Goal: Communication & Community: Answer question/provide support

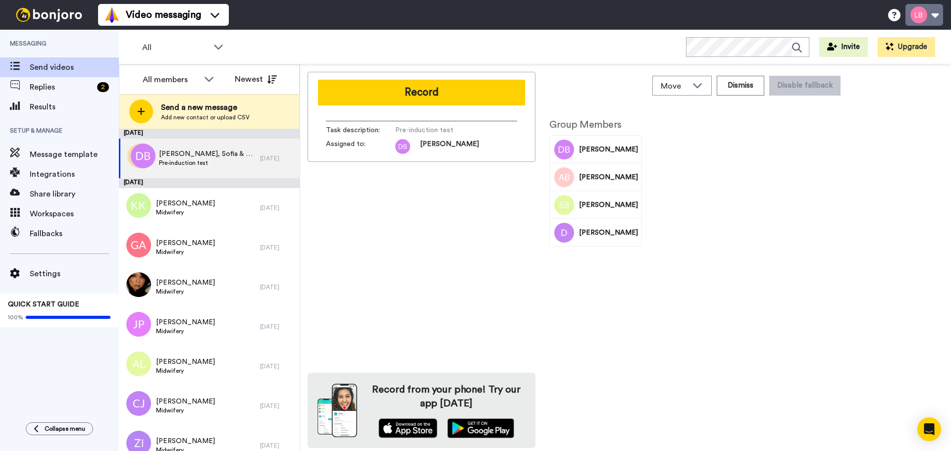
click at [921, 9] on button at bounding box center [924, 15] width 38 height 22
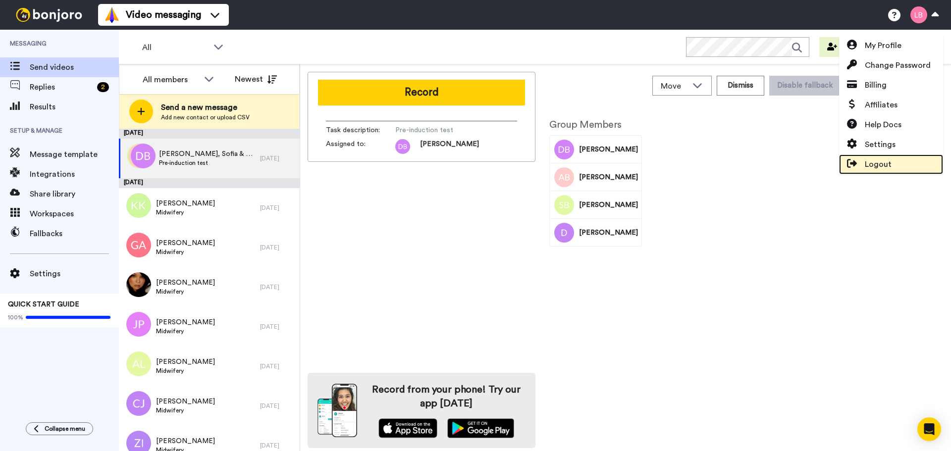
click at [884, 159] on span "Logout" at bounding box center [878, 164] width 27 height 12
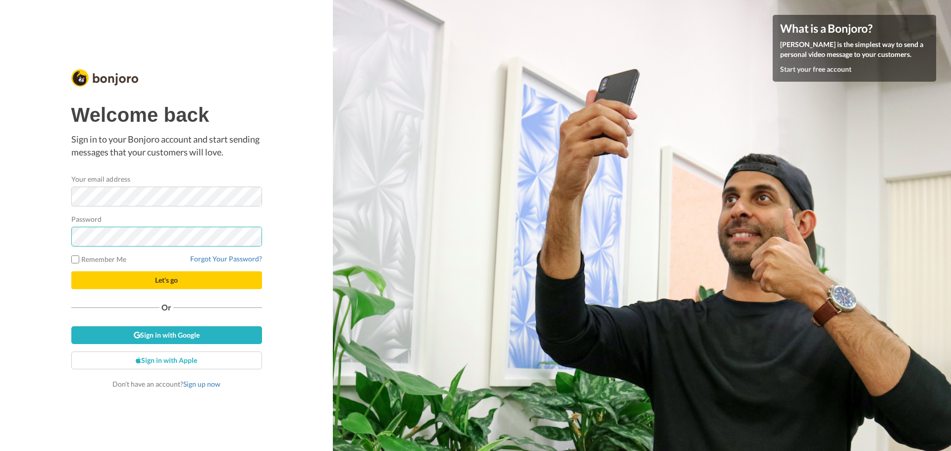
click at [71, 271] on button "Let's go" at bounding box center [166, 280] width 191 height 18
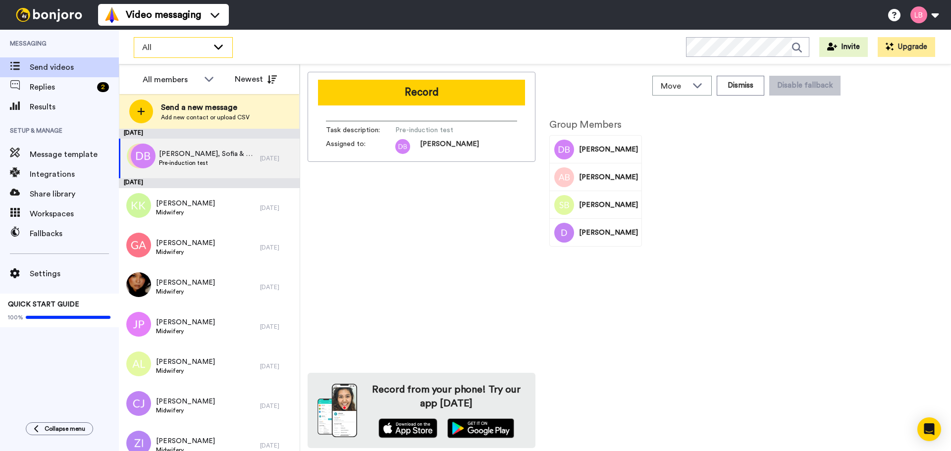
click at [148, 48] on span "All" at bounding box center [175, 48] width 66 height 12
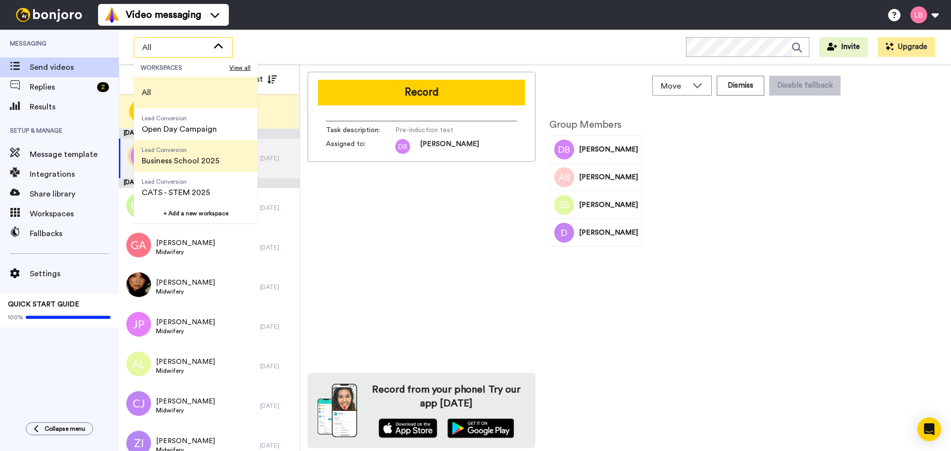
click at [167, 155] on span "Business School 2025" at bounding box center [181, 161] width 78 height 12
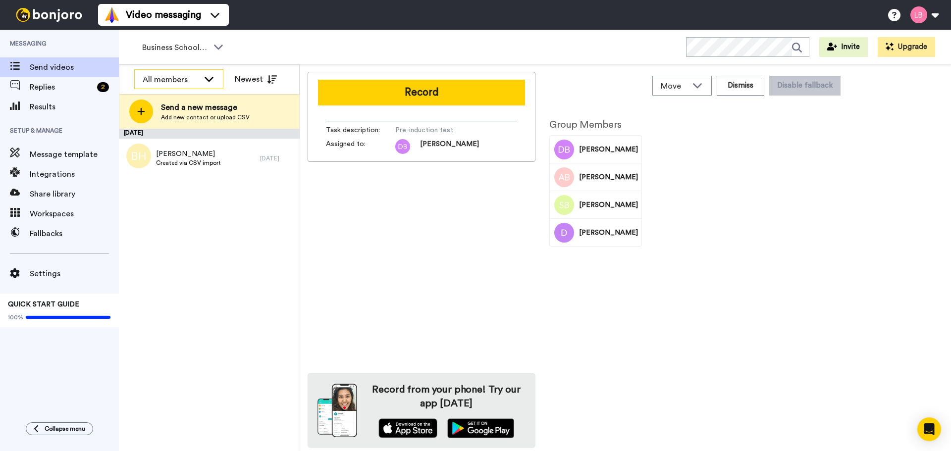
click at [149, 75] on div "All members" at bounding box center [171, 80] width 56 height 12
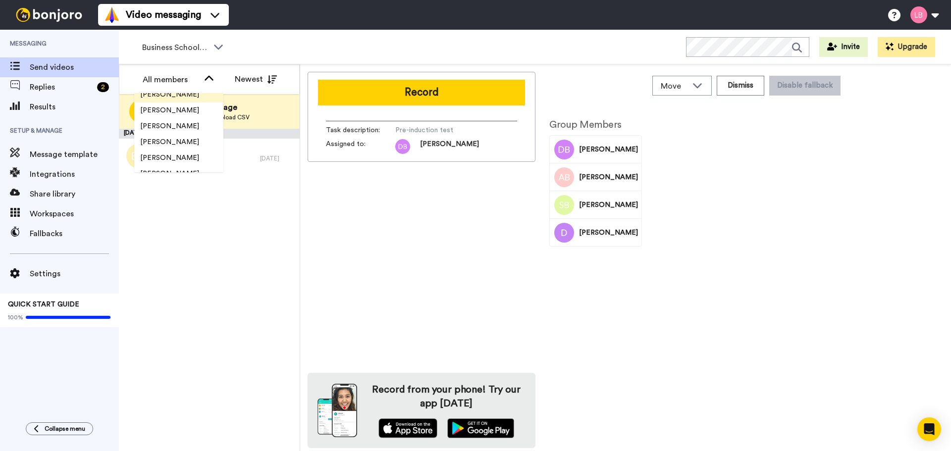
scroll to position [594, 0]
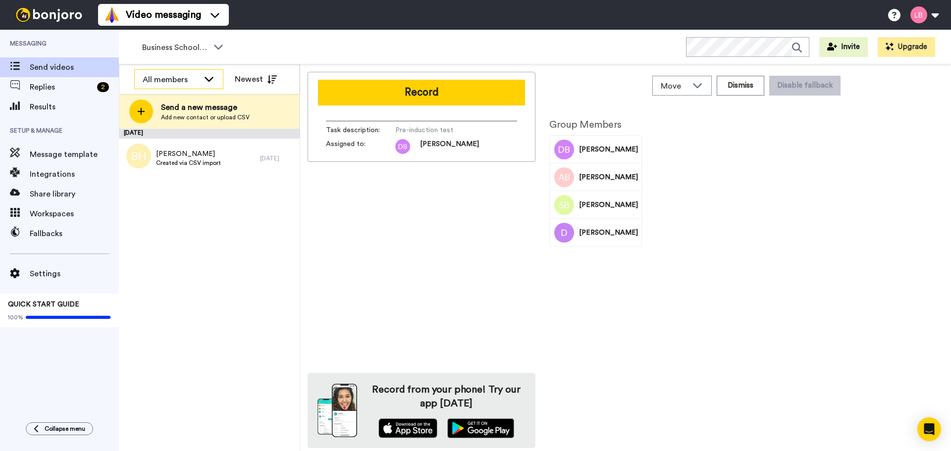
click at [192, 83] on div "All members" at bounding box center [171, 80] width 56 height 12
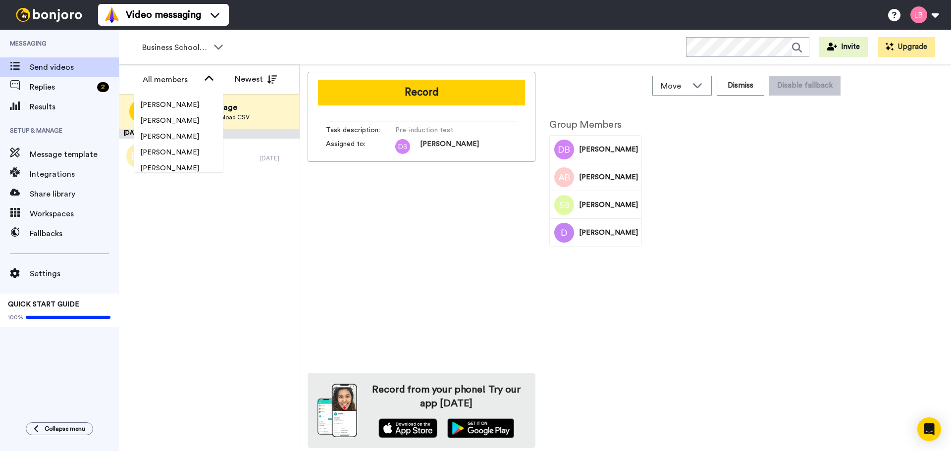
scroll to position [1522, 0]
click at [227, 252] on div "August 20 Bilal HUSSAIN Created via CSV import 5 days ago" at bounding box center [209, 290] width 181 height 322
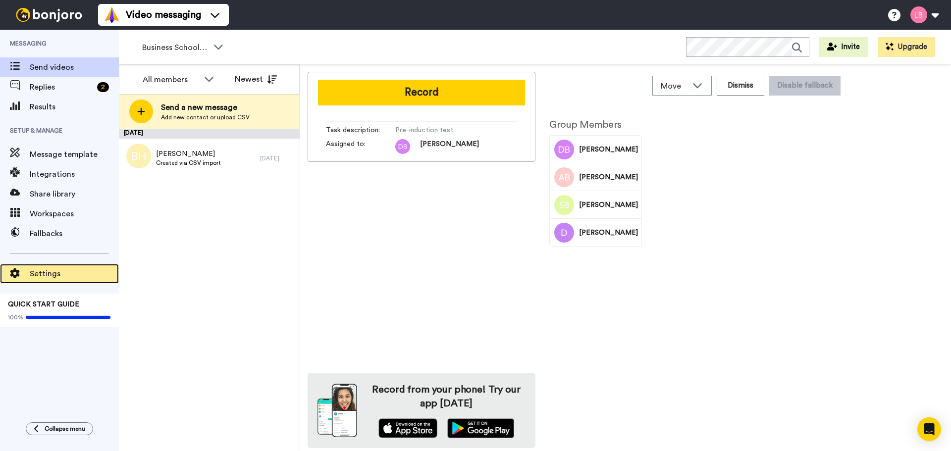
click at [46, 278] on span "Settings" at bounding box center [74, 274] width 89 height 12
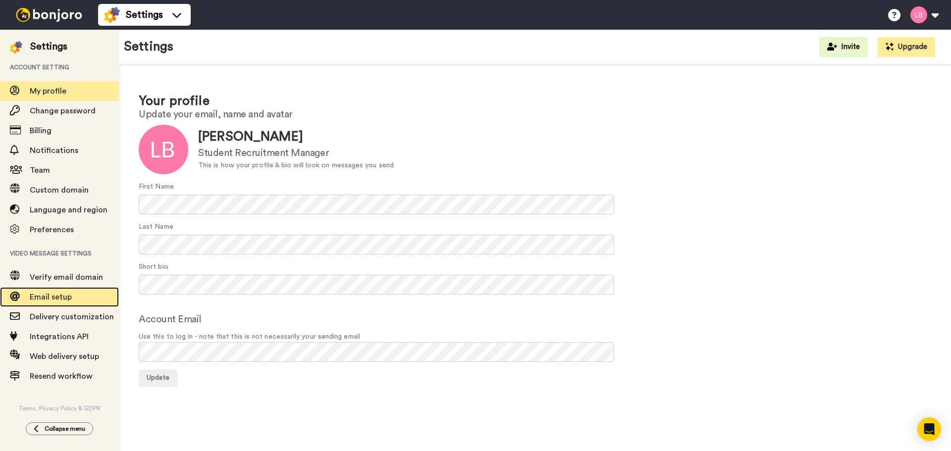
click at [39, 301] on span "Email setup" at bounding box center [51, 297] width 42 height 8
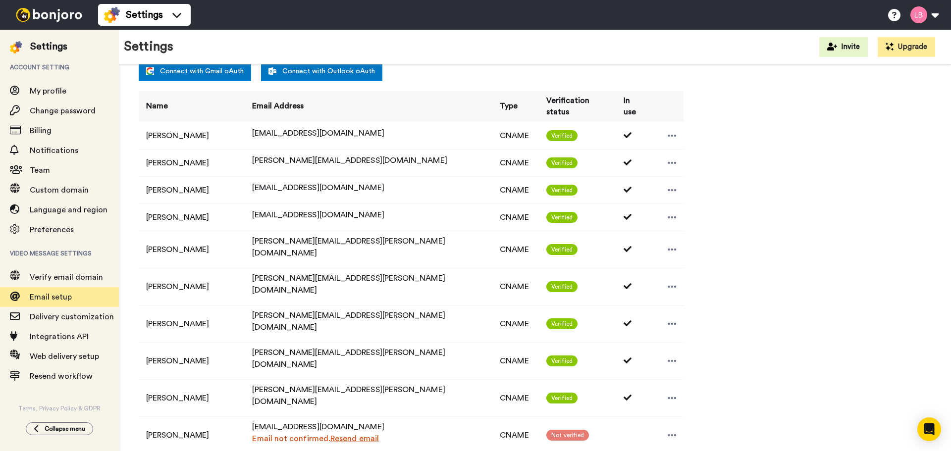
scroll to position [248, 0]
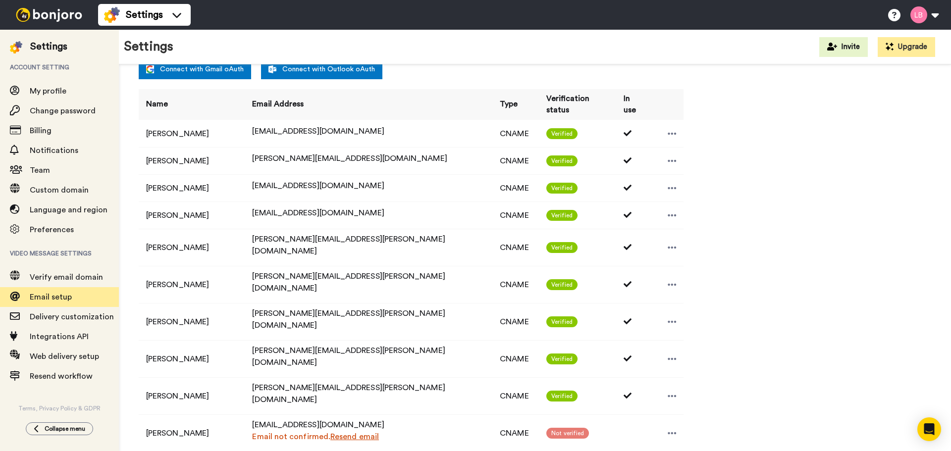
select select "118239"
select select "151861"
select select "64840"
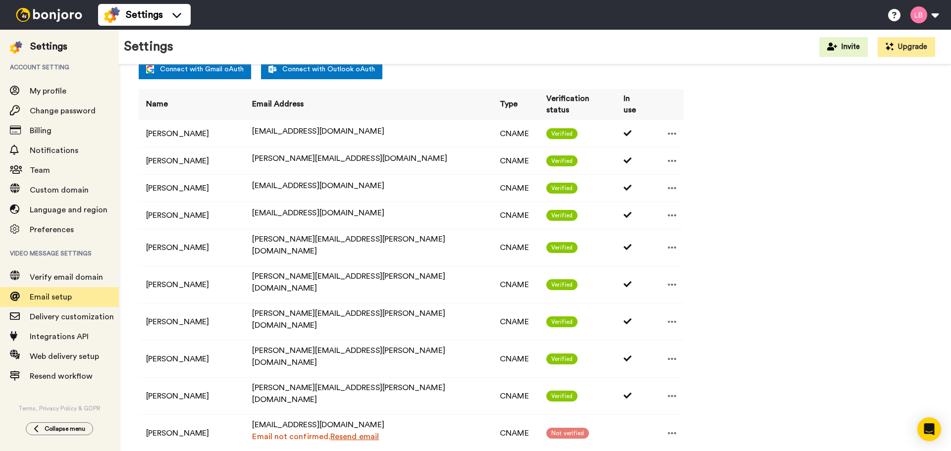
select select "139342"
select select "48818"
select select "54748"
select select "54735"
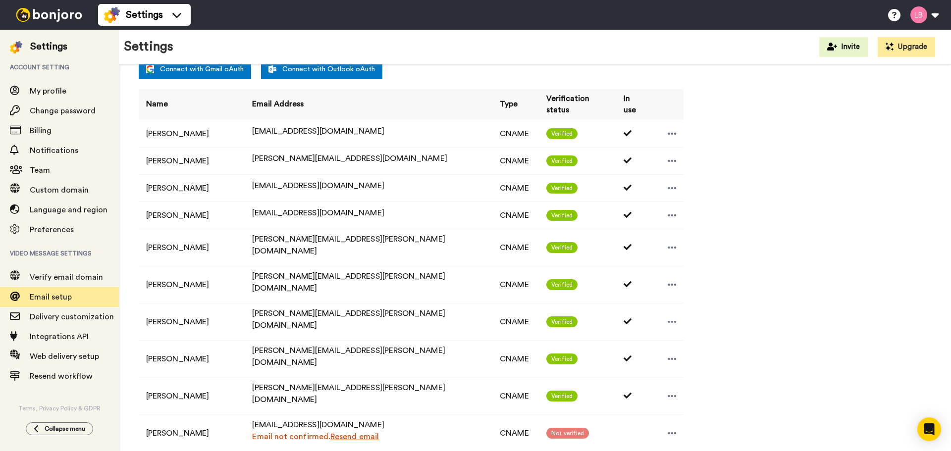
select select "141045"
select select "162950"
select select "96177"
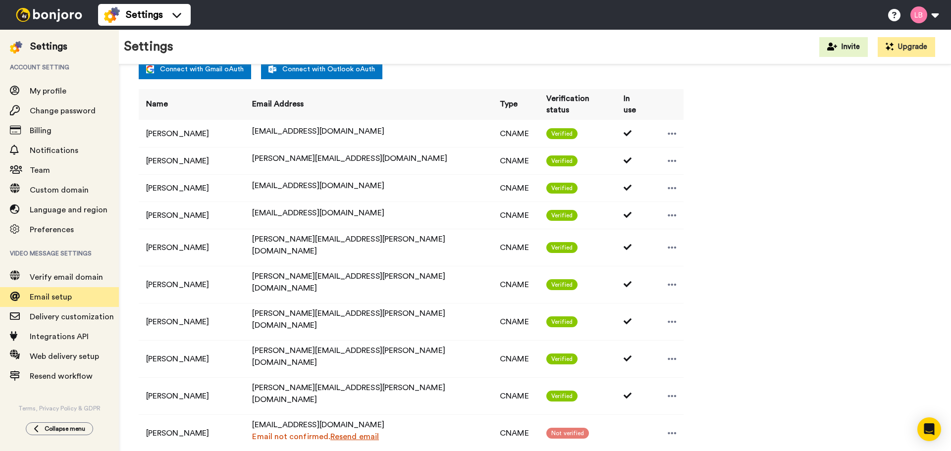
select select "96177"
select select "152035"
select select "150385"
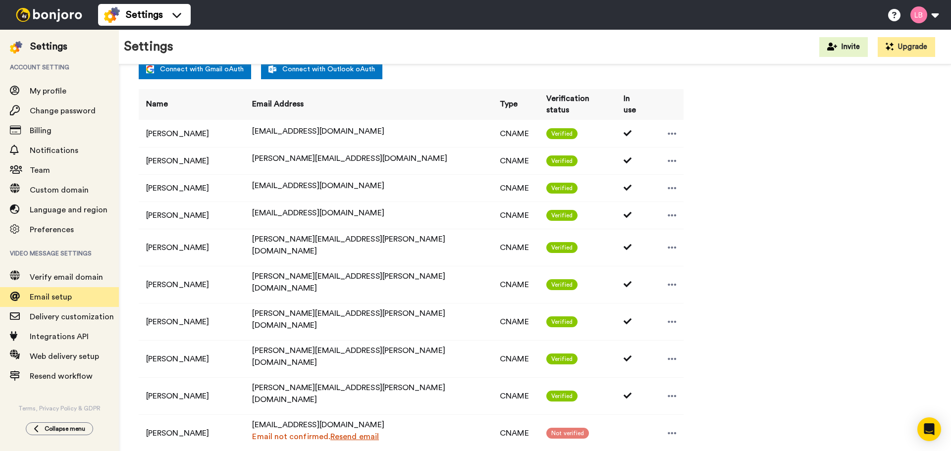
select select "151709"
select select "34582"
select select "6948"
select select "96462"
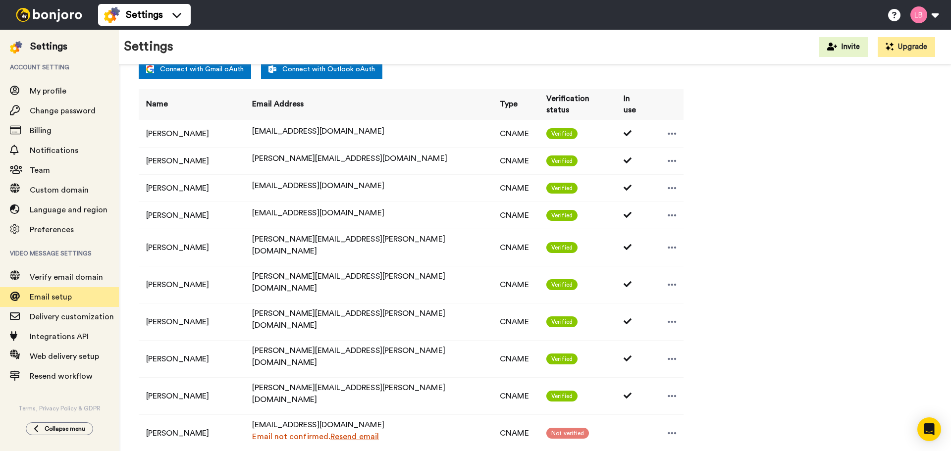
select select "96462"
select select "88506"
select select "96183"
select select "88508"
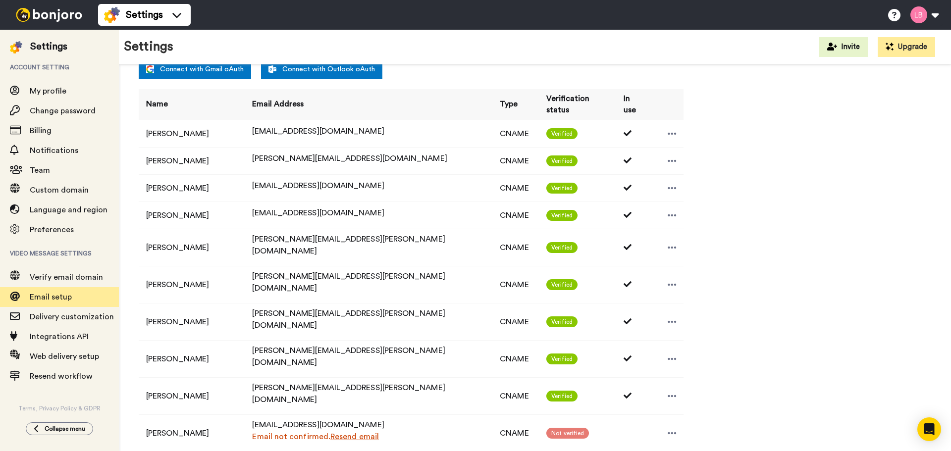
select select "96155"
select select "88510"
select select "104392"
select select "151872"
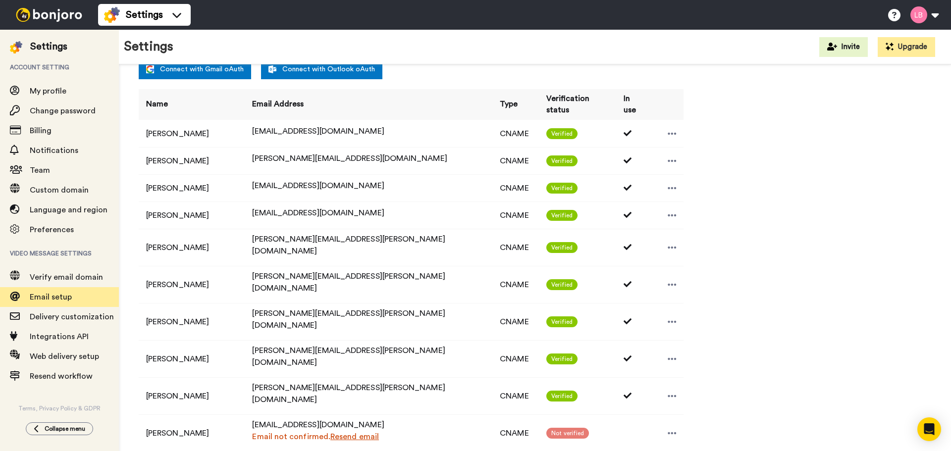
select select "151872"
select select "137538"
select select "88511"
select select "88512"
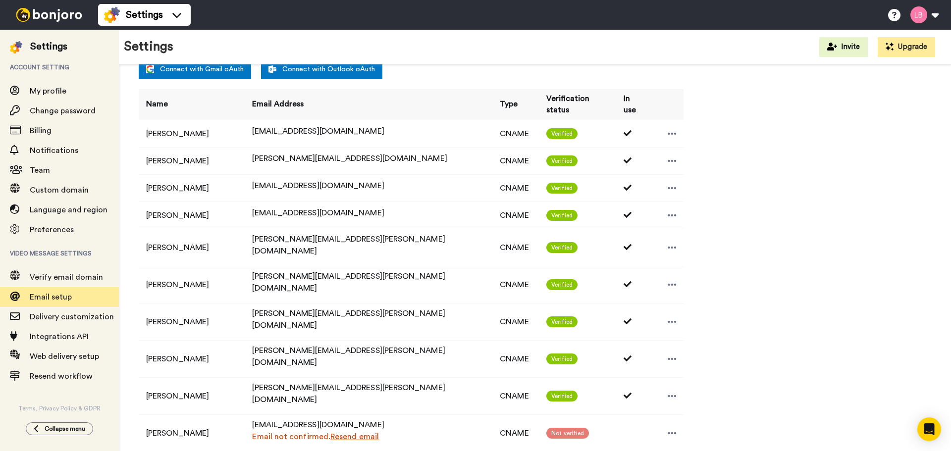
select select "151859"
select select "152039"
select select "163623"
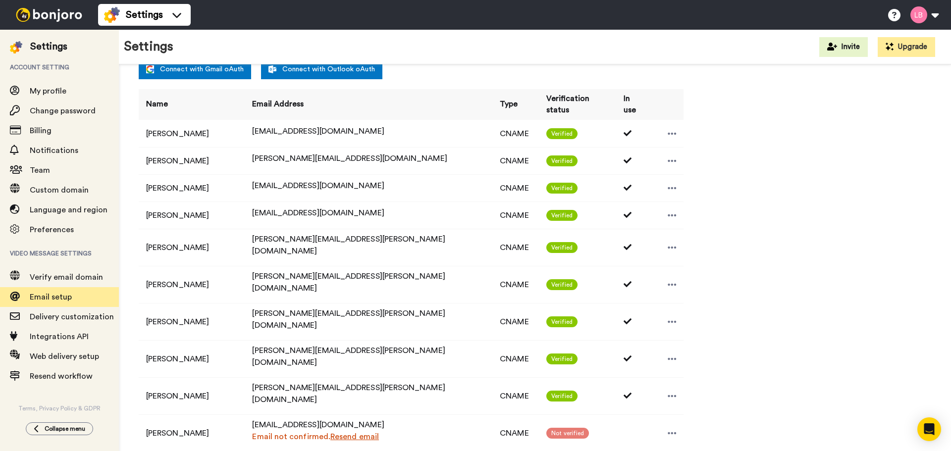
select select "163623"
select select "148788"
select select "150366"
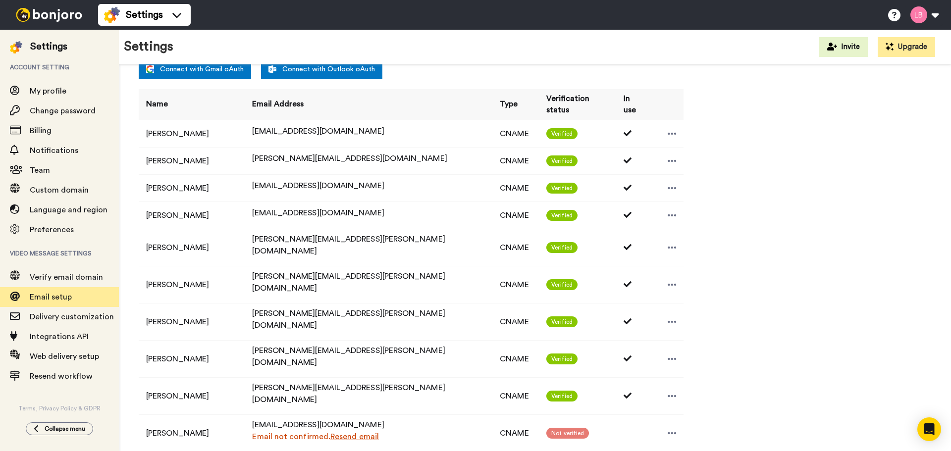
select select "143890"
select select "57953"
select select "159407"
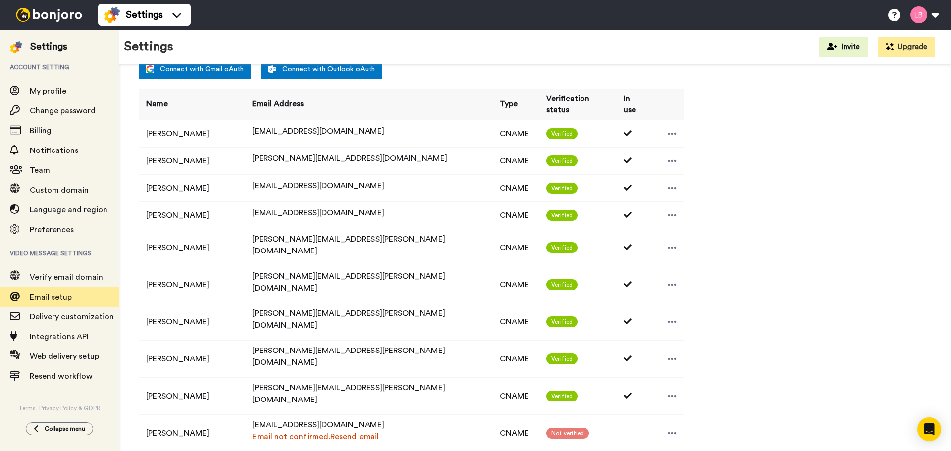
select select "135725"
select select "90067"
select select "145570"
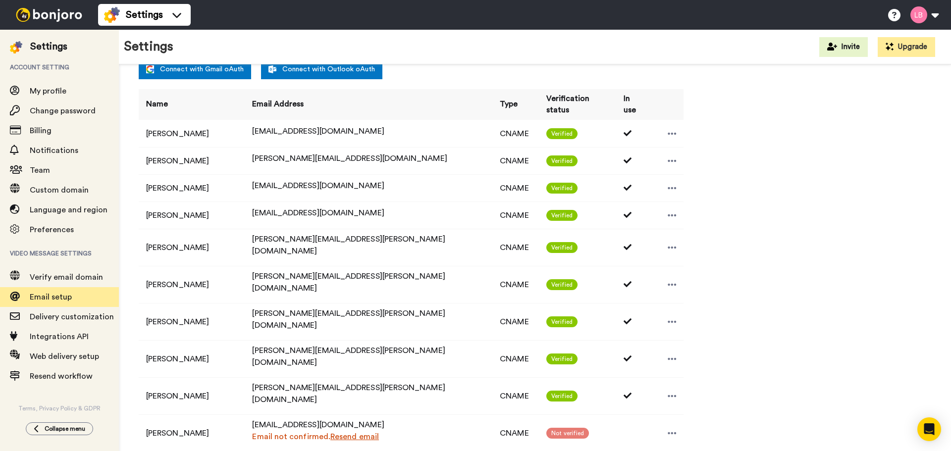
select select "60043"
select select "65205"
select select "151528"
select select "163796"
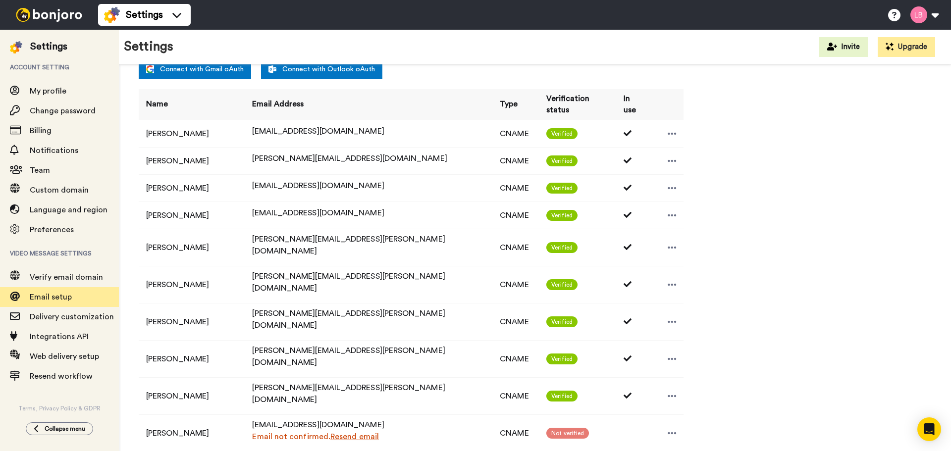
select select "163796"
select select "96662"
select select "96347"
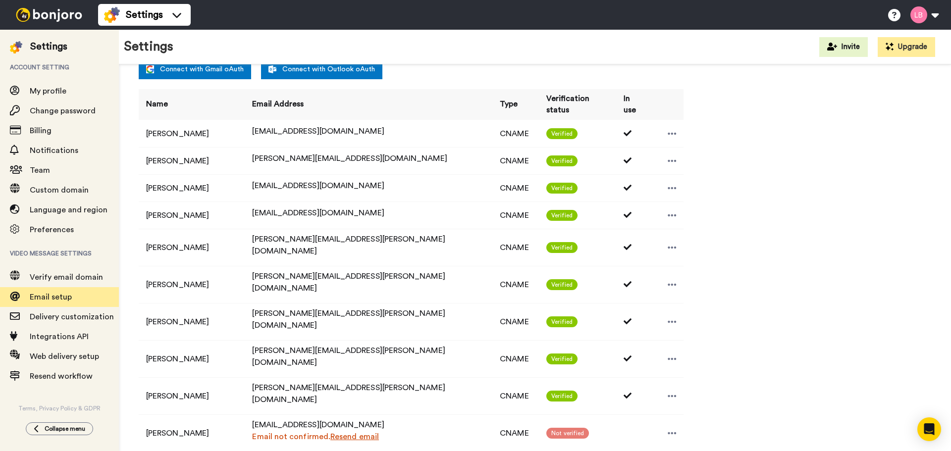
select select "88524"
select select "151715"
select select "74673"
select select "99046"
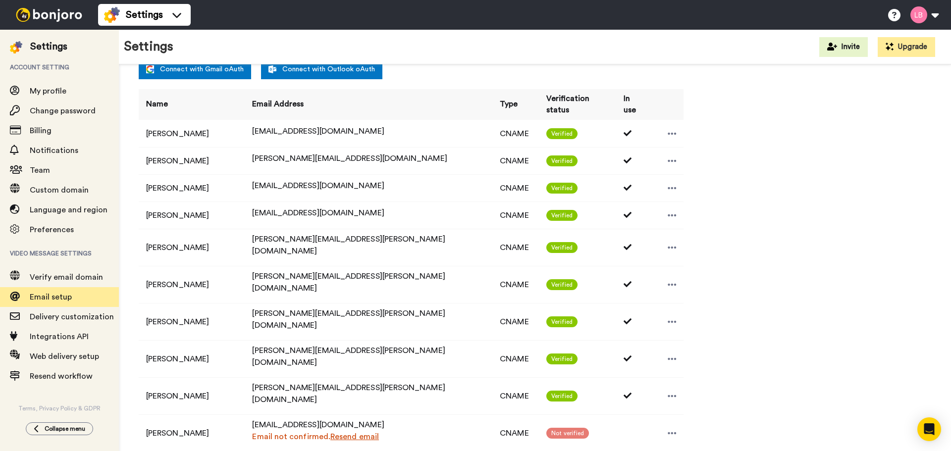
select select "99046"
select select "96667"
select select "57923"
select select "144290"
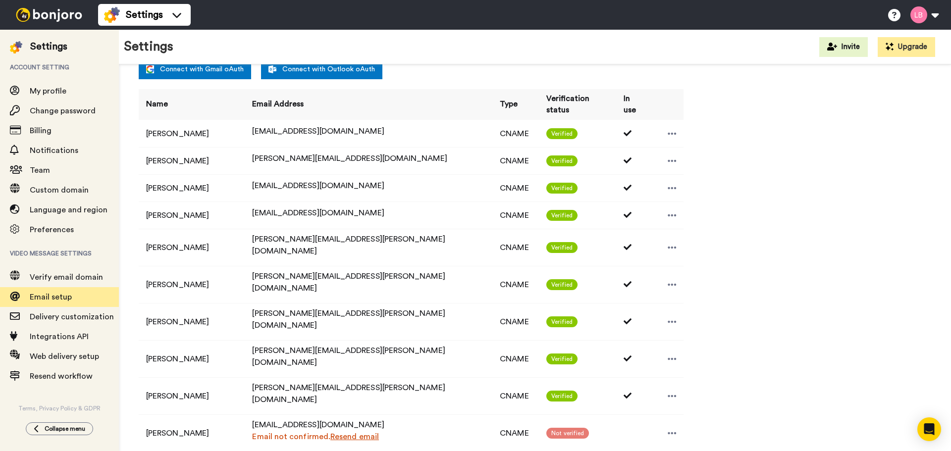
select select "144290"
select select "153948"
select select "135325"
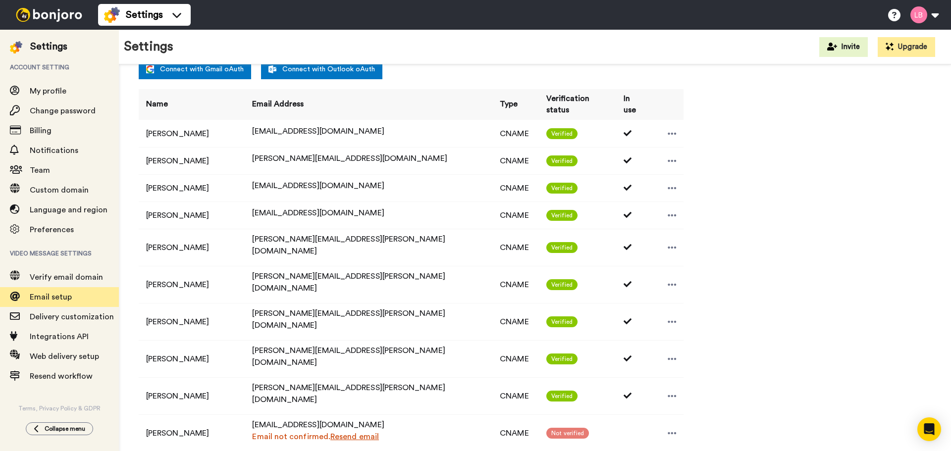
select select "34438"
select select "131607"
select select "137541"
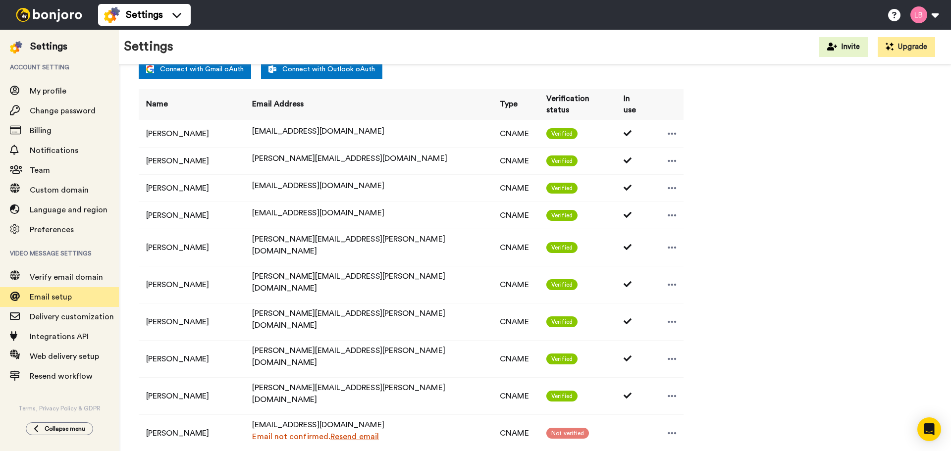
select select "151712"
select select "85558"
select select "154032"
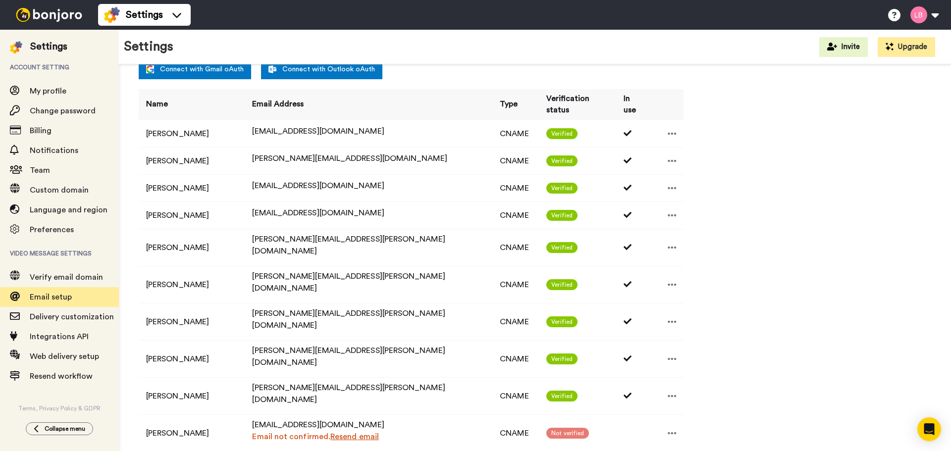
select select "65091"
select select "91601"
select select "151875"
select select "14801"
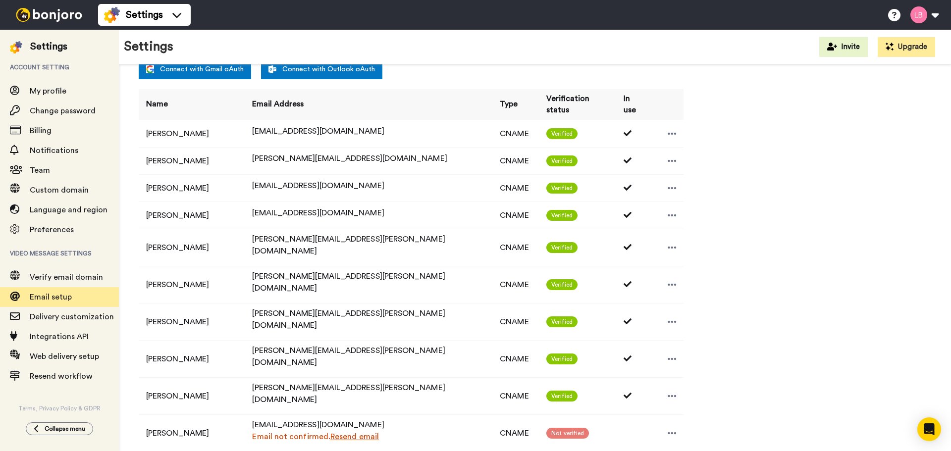
select select "118194"
select select "88539"
select select "151749"
select select "88541"
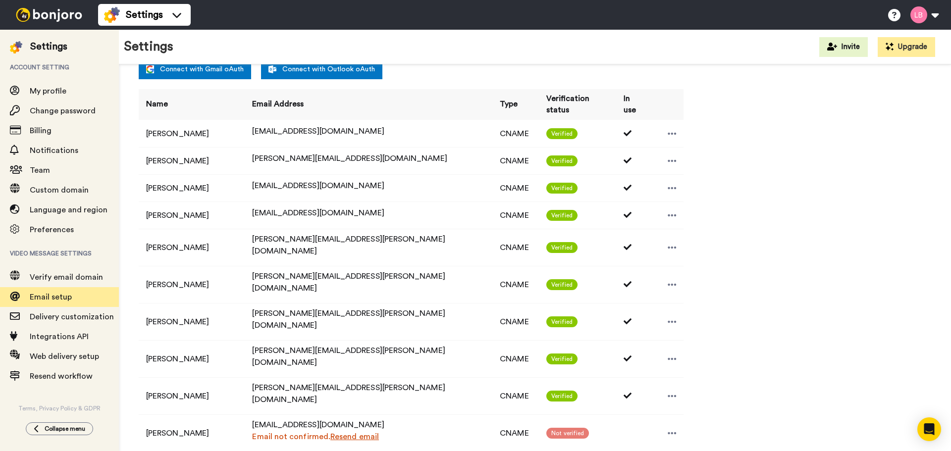
select select "153879"
select select "118236"
select select "102045"
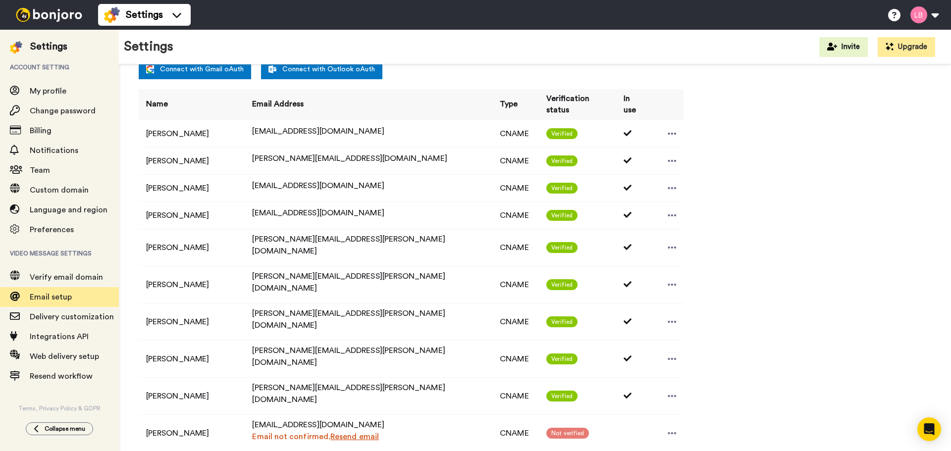
select select "118833"
select select "64727"
select select "54029"
select select "151876"
select select "88548"
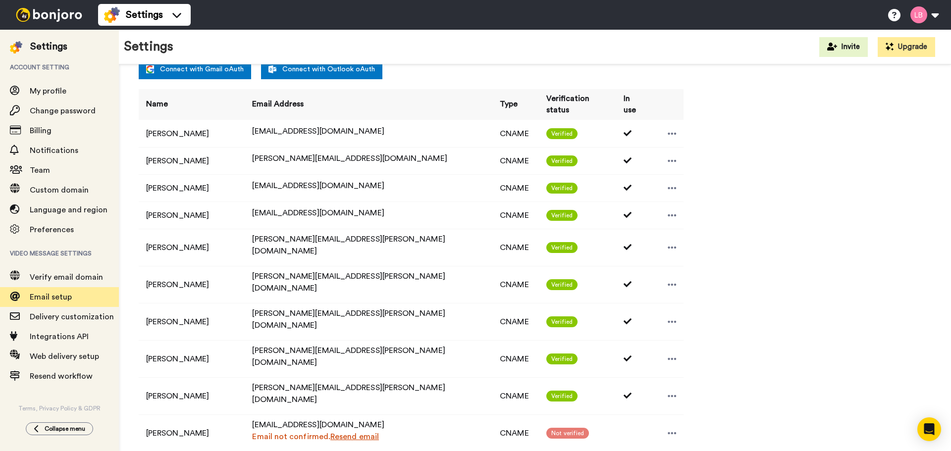
select select "150854"
select select "57914"
select select "118326"
select select "154642"
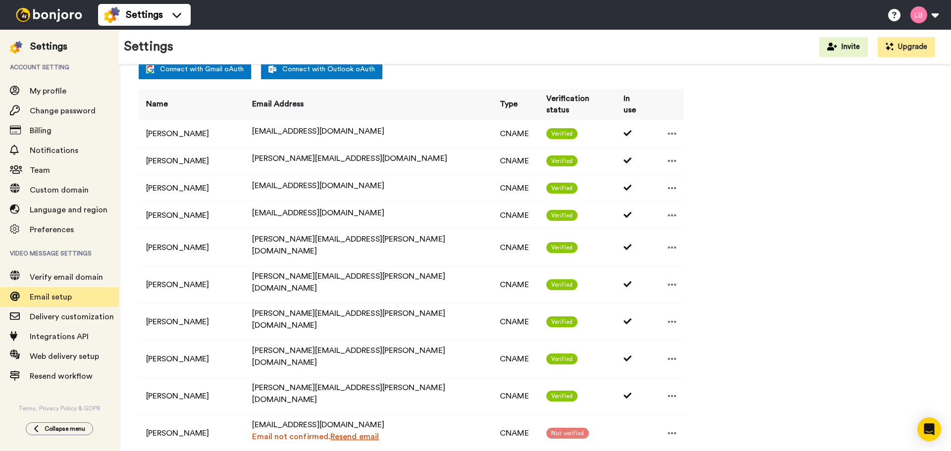
select select "56363"
select select "143955"
select select "88558"
select select "96520"
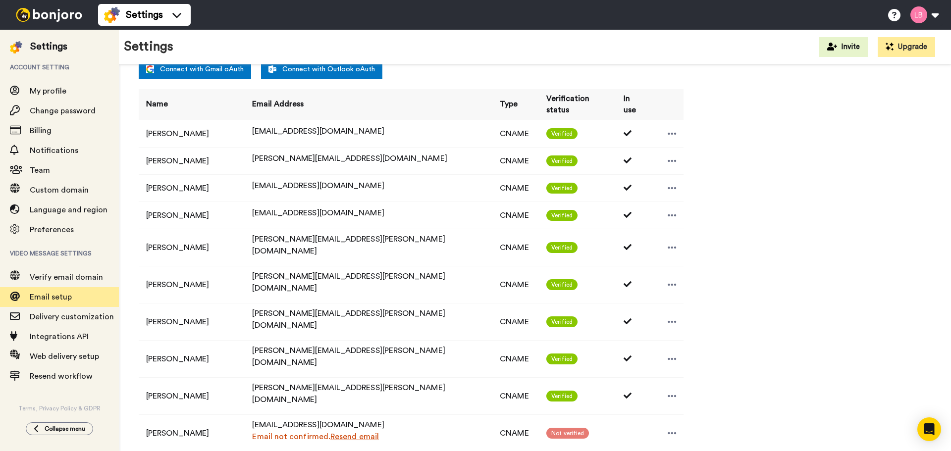
select select "115903"
select select "162870"
select select "65400"
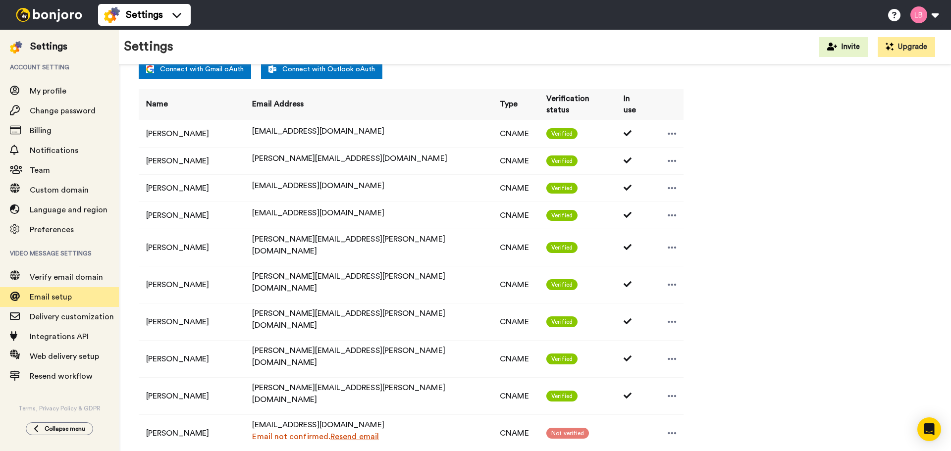
select select "159325"
select select "150857"
select select "150776"
select select "135538"
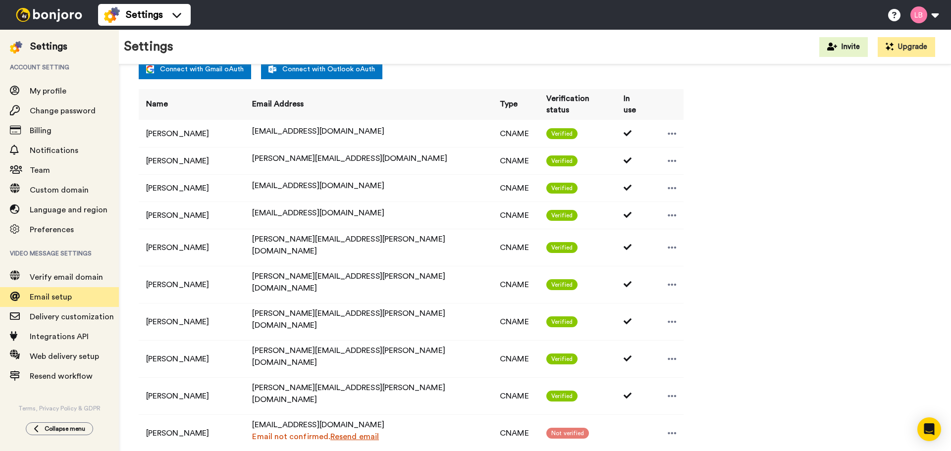
select select "118234"
select select "57956"
select select "151718"
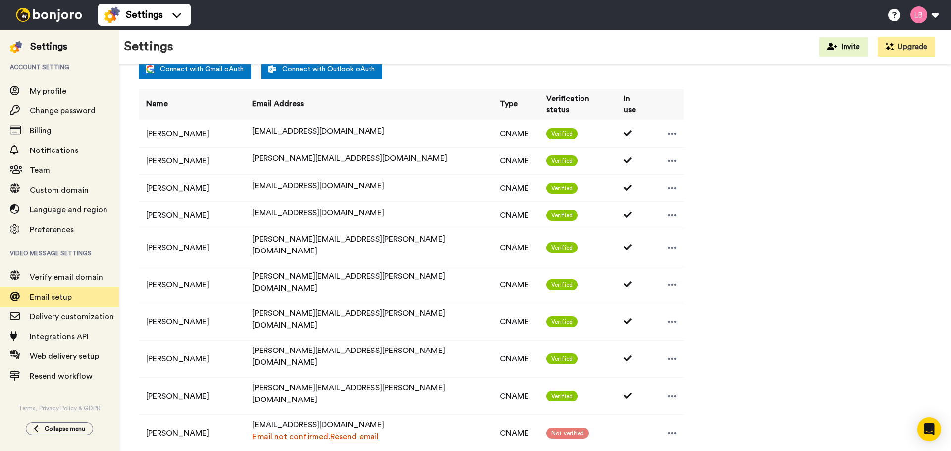
select select "151910"
select select "151852"
select select "88567"
select select "57943"
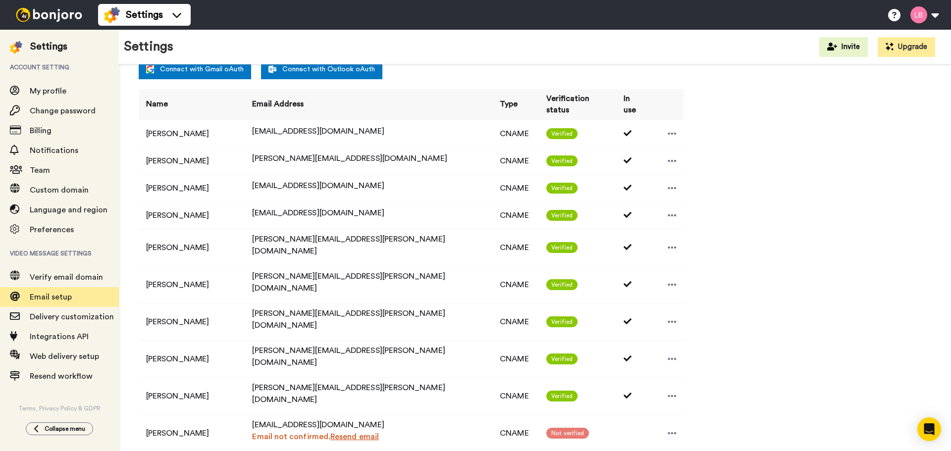
select select "118174"
select select "88571"
select select "118328"
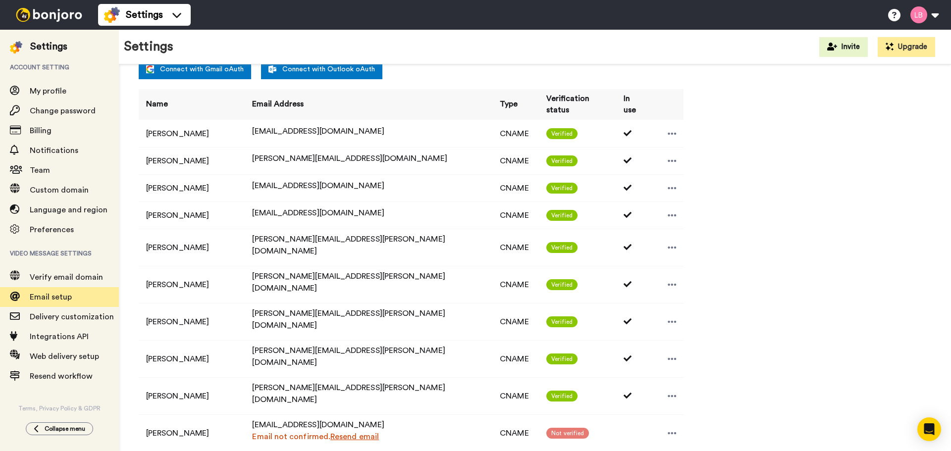
select select "88573"
select select "56013"
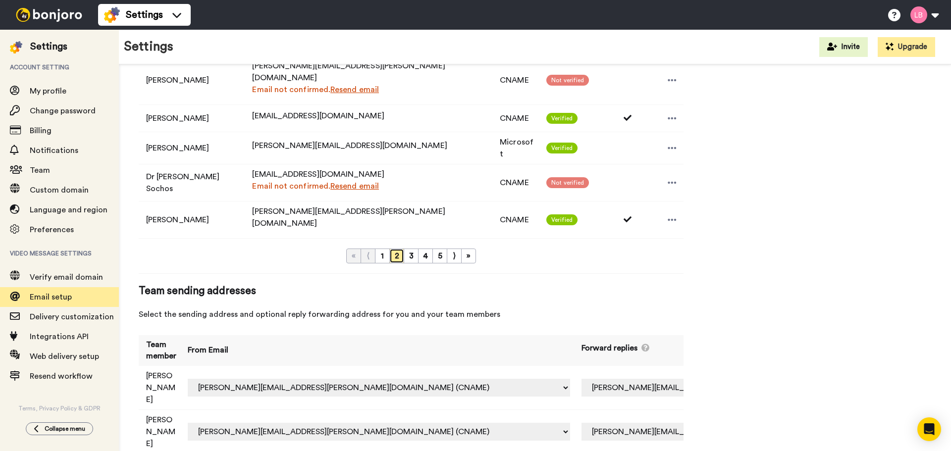
click at [402, 249] on link "2" at bounding box center [396, 256] width 15 height 15
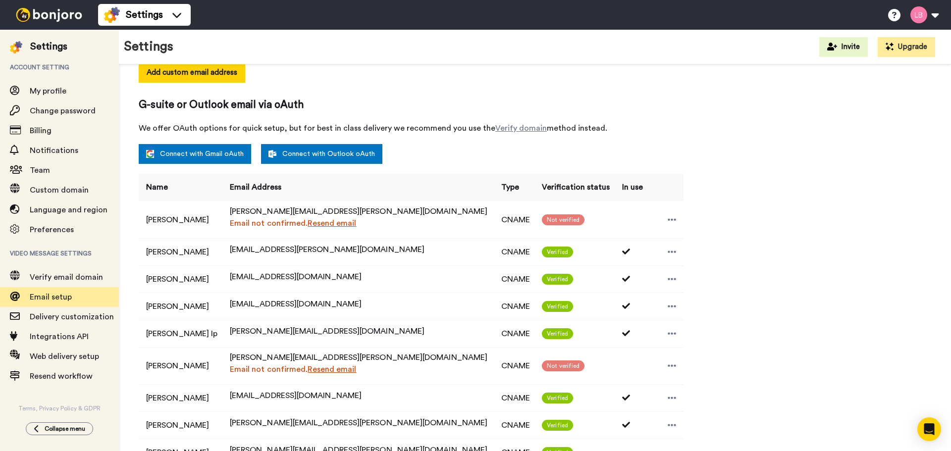
scroll to position [634, 0]
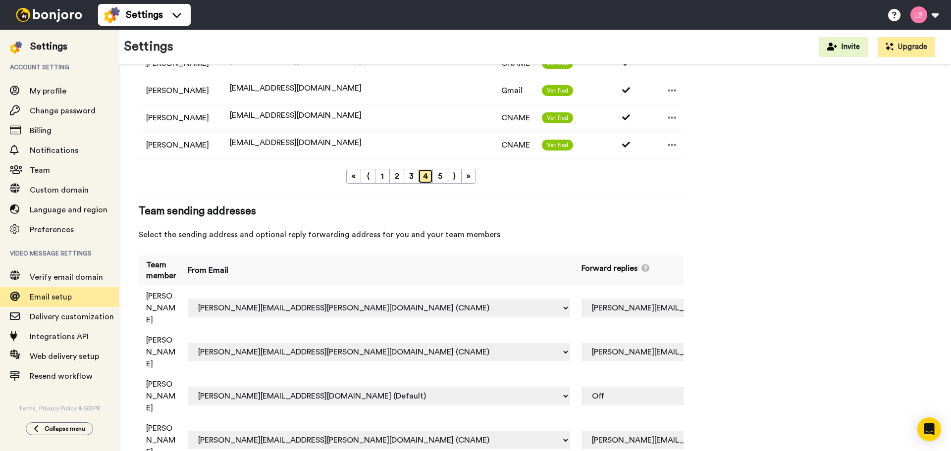
click at [424, 180] on link "4" at bounding box center [425, 176] width 15 height 15
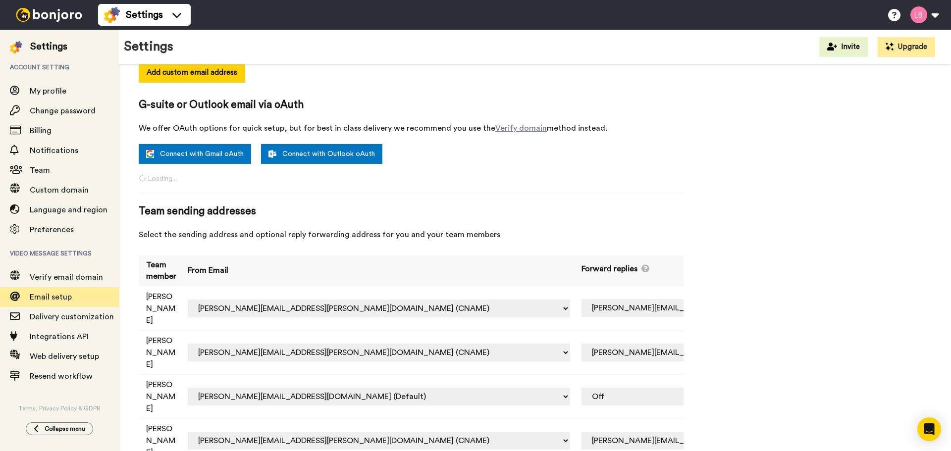
scroll to position [664, 0]
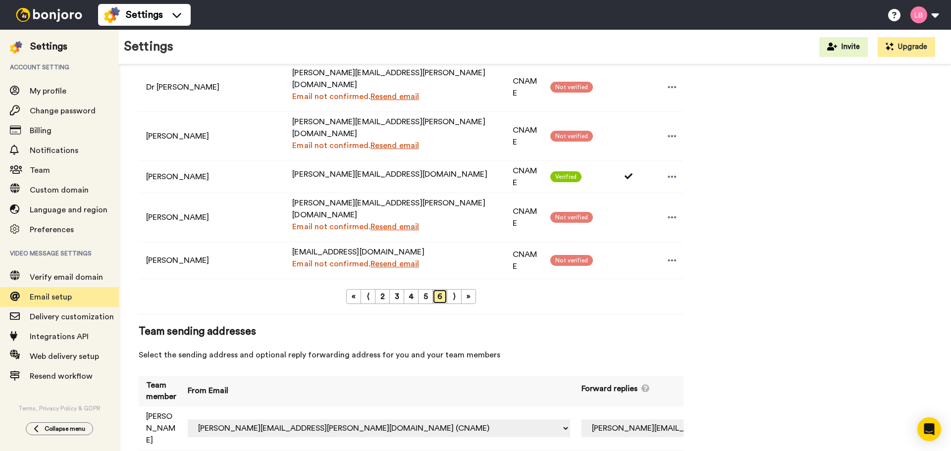
click at [438, 289] on link "6" at bounding box center [439, 296] width 15 height 15
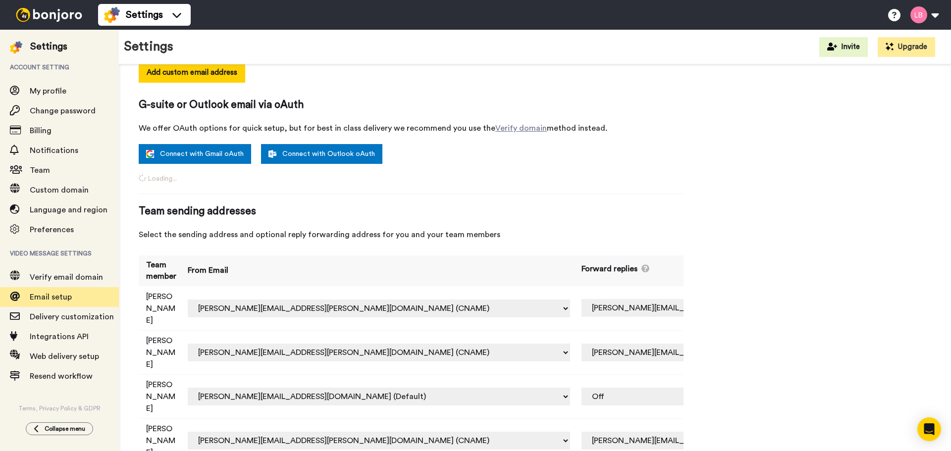
scroll to position [634, 0]
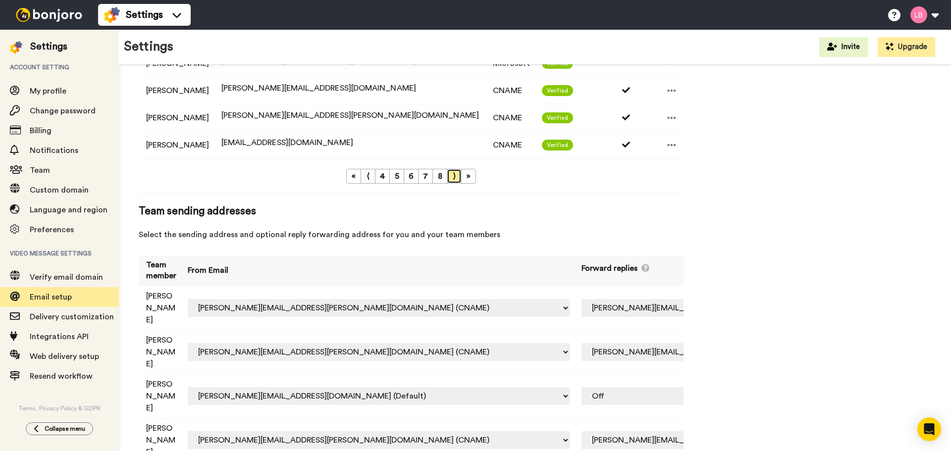
click at [451, 178] on link "⟩" at bounding box center [454, 176] width 15 height 15
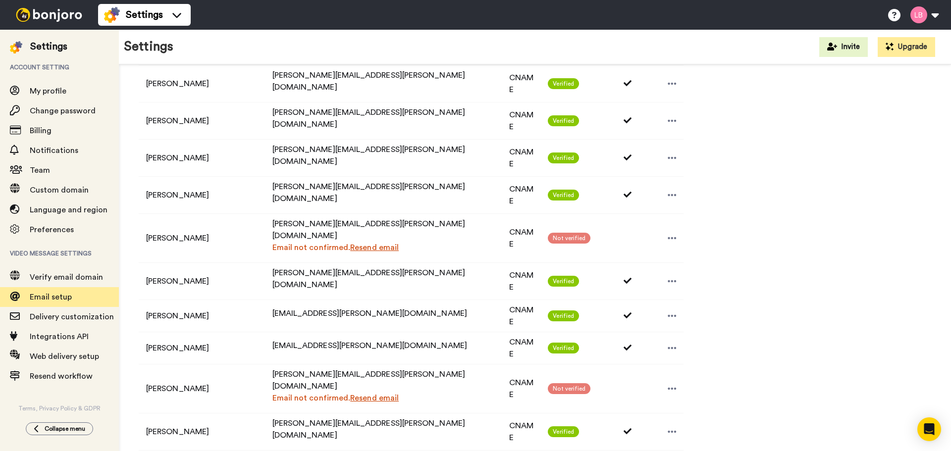
scroll to position [644, 0]
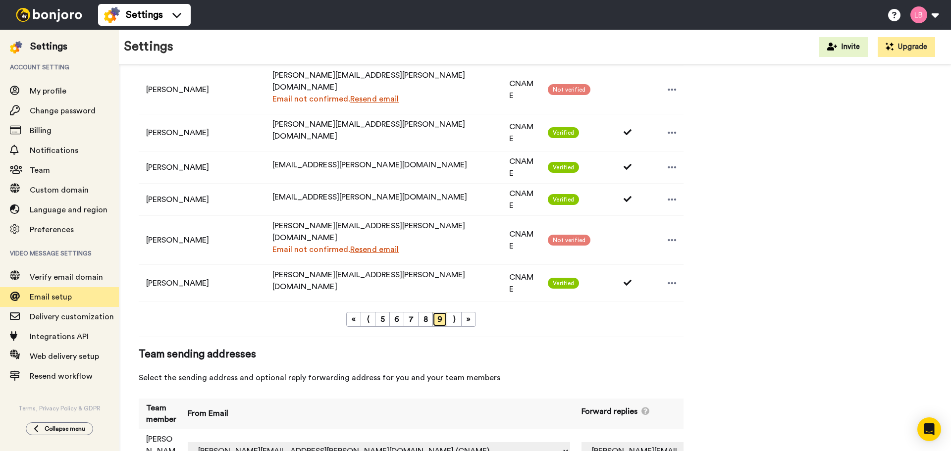
click at [438, 312] on link "9" at bounding box center [439, 319] width 15 height 15
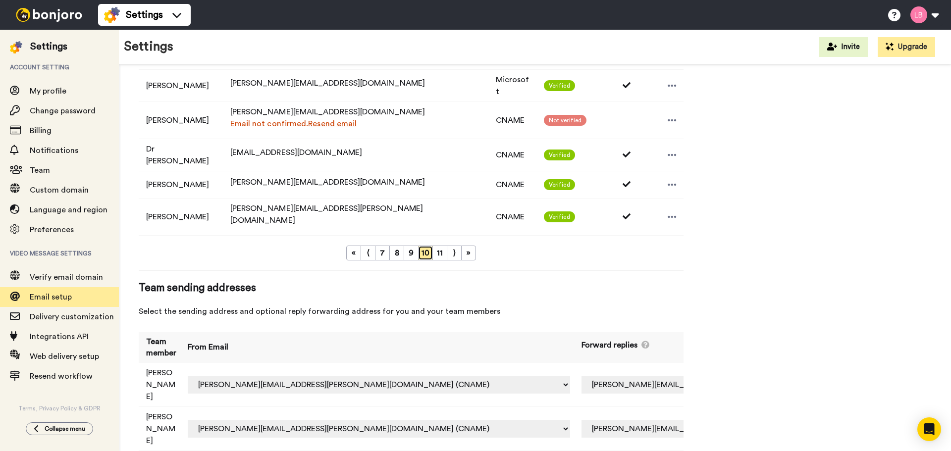
click at [428, 246] on link "10" at bounding box center [425, 253] width 15 height 15
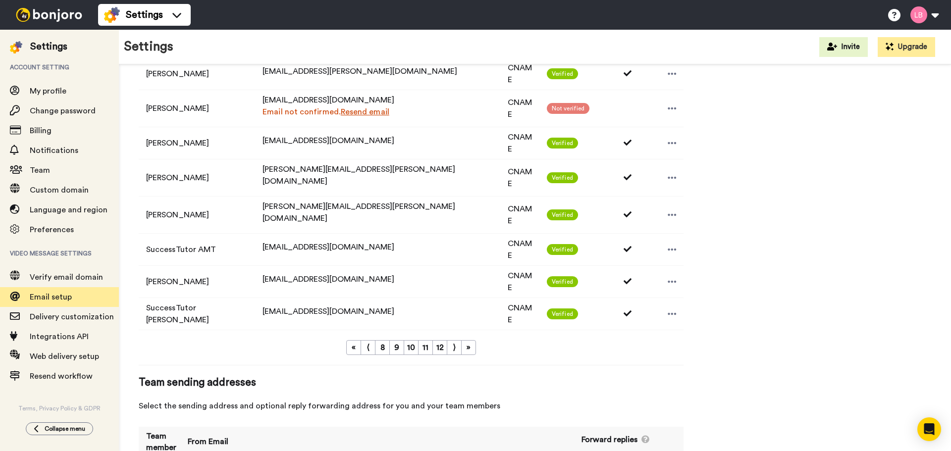
scroll to position [634, 0]
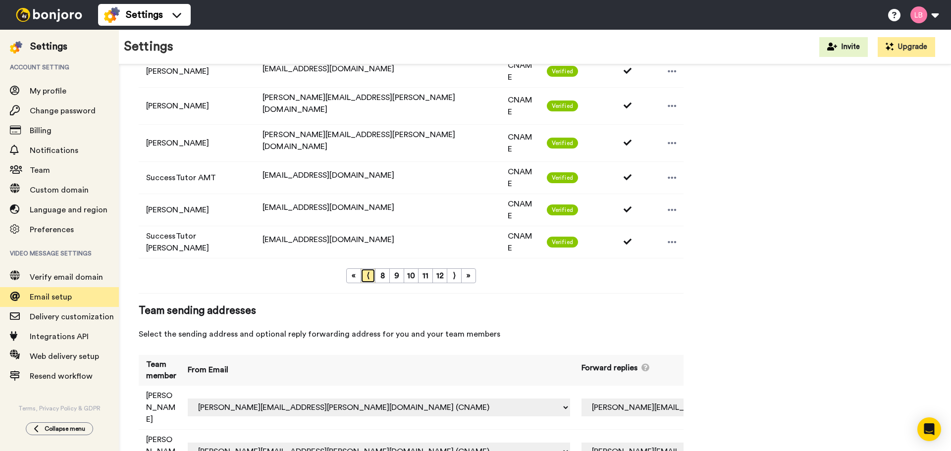
click at [371, 268] on link "⟨" at bounding box center [368, 275] width 15 height 15
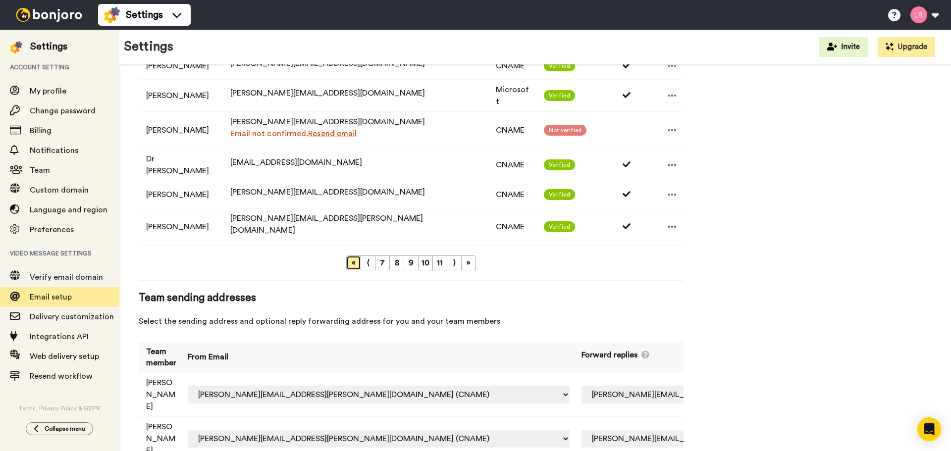
click at [348, 256] on link "«" at bounding box center [353, 263] width 15 height 15
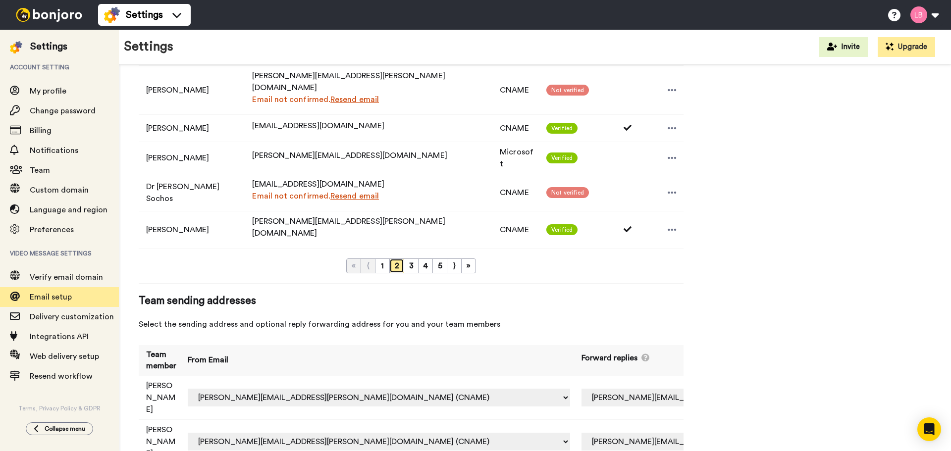
click at [401, 259] on link "2" at bounding box center [396, 266] width 15 height 15
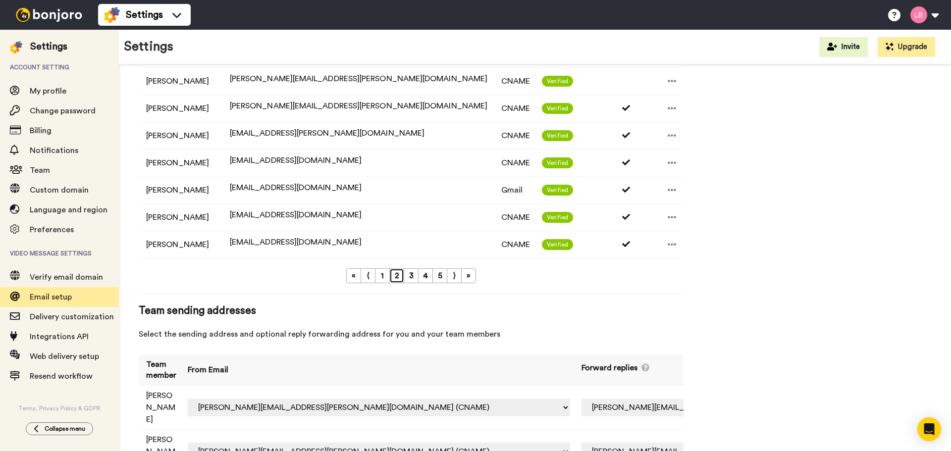
scroll to position [535, 0]
click at [411, 274] on link "3" at bounding box center [411, 275] width 15 height 15
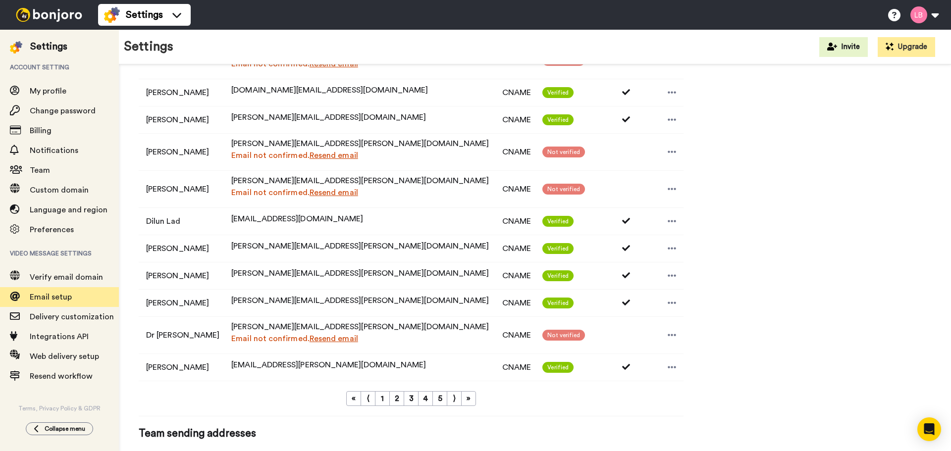
scroll to position [466, 0]
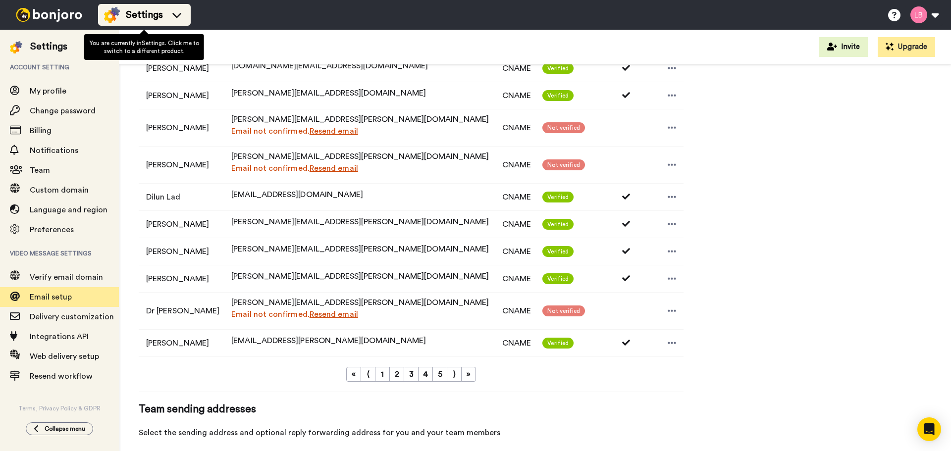
click at [157, 19] on span "Settings" at bounding box center [144, 15] width 37 height 14
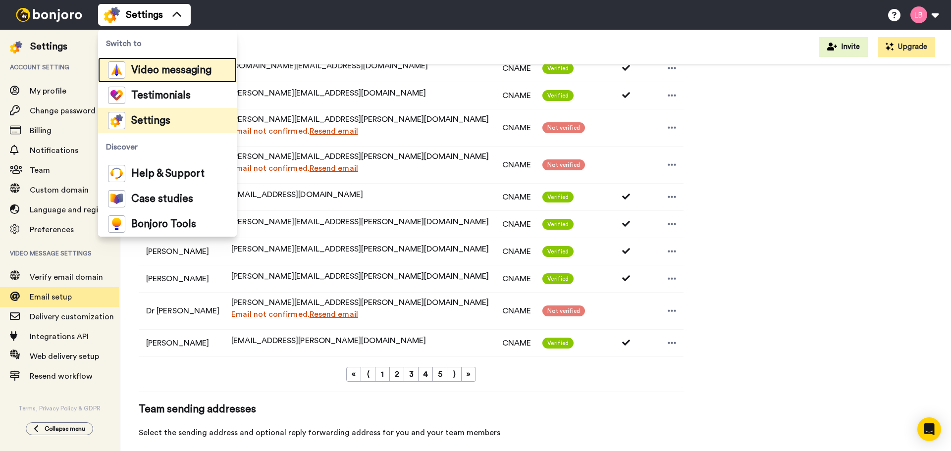
click at [169, 68] on span "Video messaging" at bounding box center [171, 70] width 80 height 10
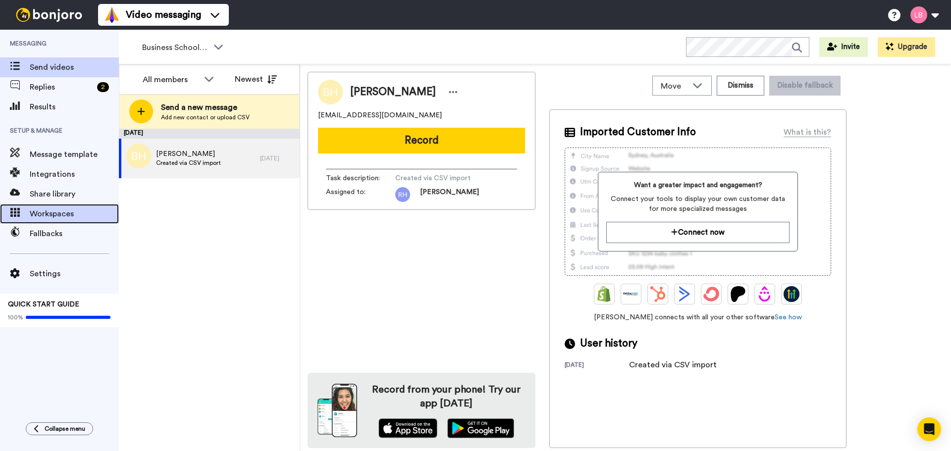
click at [73, 210] on span "Workspaces" at bounding box center [74, 214] width 89 height 12
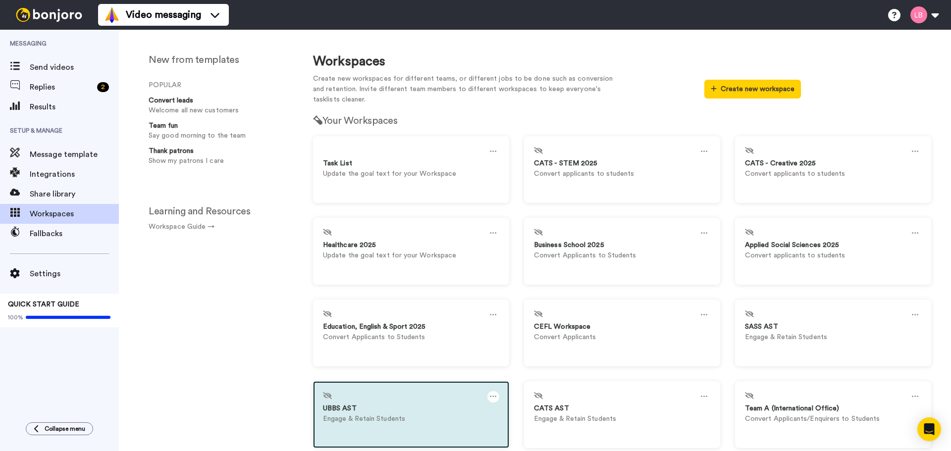
click at [493, 396] on icon at bounding box center [493, 396] width 7 height 11
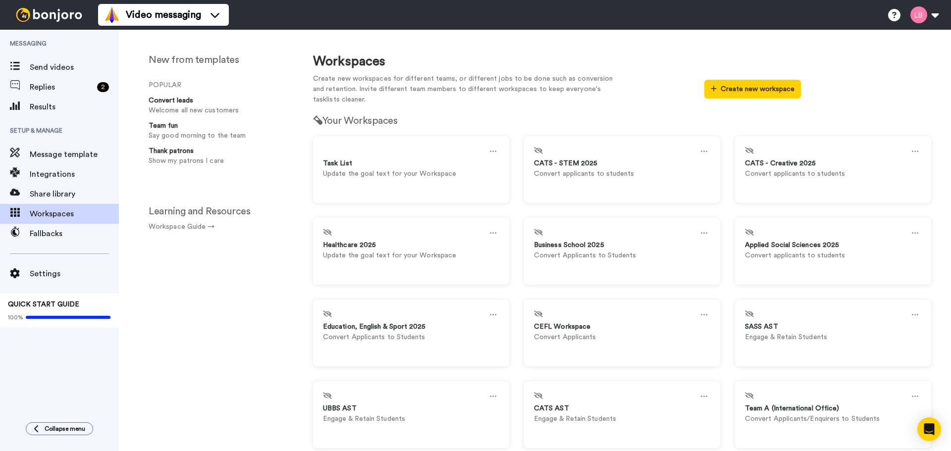
click at [236, 362] on div "New from templates POPULAR Convert leads Welcome all new customers Team fun Say…" at bounding box center [206, 248] width 174 height 407
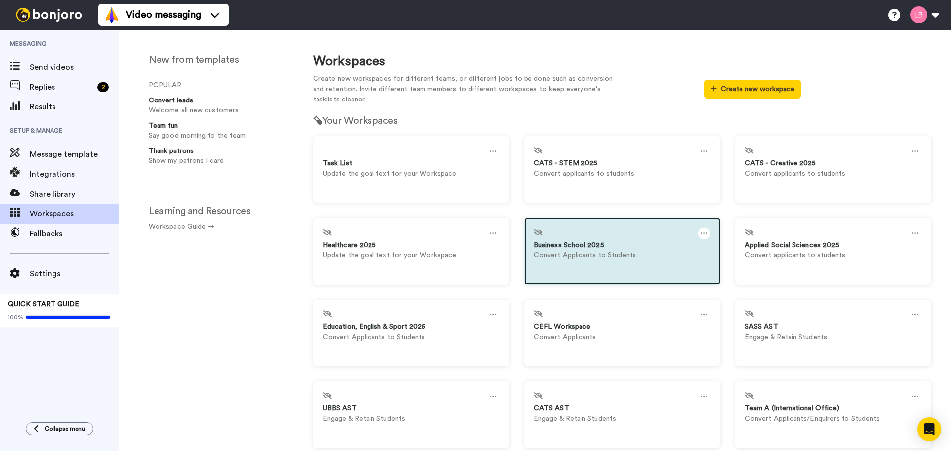
click at [701, 232] on icon at bounding box center [704, 233] width 7 height 11
click at [576, 236] on div "Settings" at bounding box center [593, 237] width 88 height 19
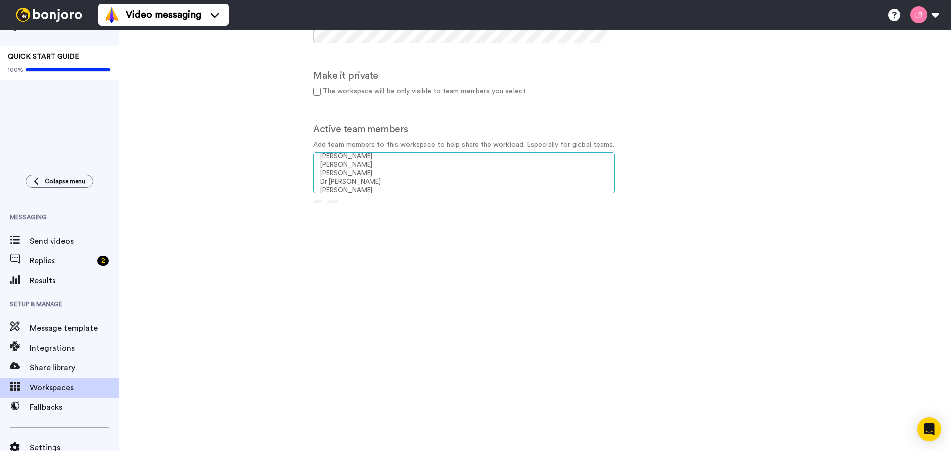
scroll to position [614, 0]
select select "057e7985-fc47-4e49-b5b8-5b69fc1cf0fc"
click at [375, 168] on option "[PERSON_NAME]" at bounding box center [463, 169] width 289 height 8
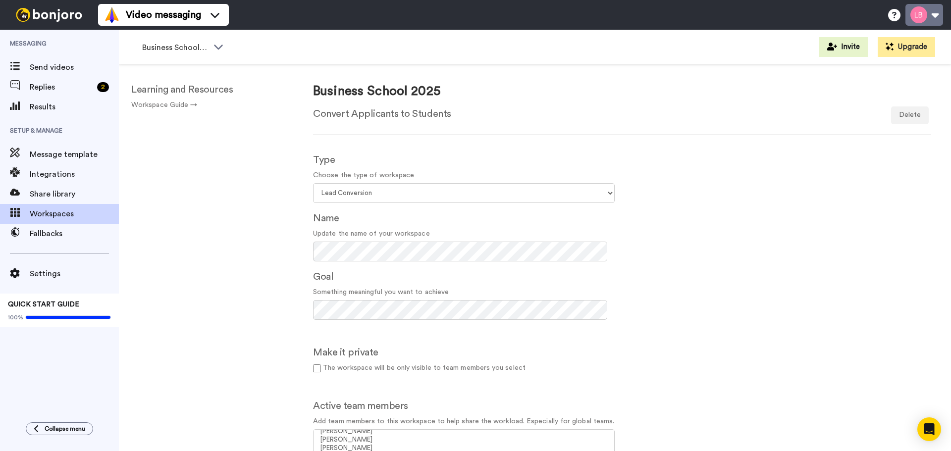
click at [917, 17] on button at bounding box center [924, 15] width 38 height 22
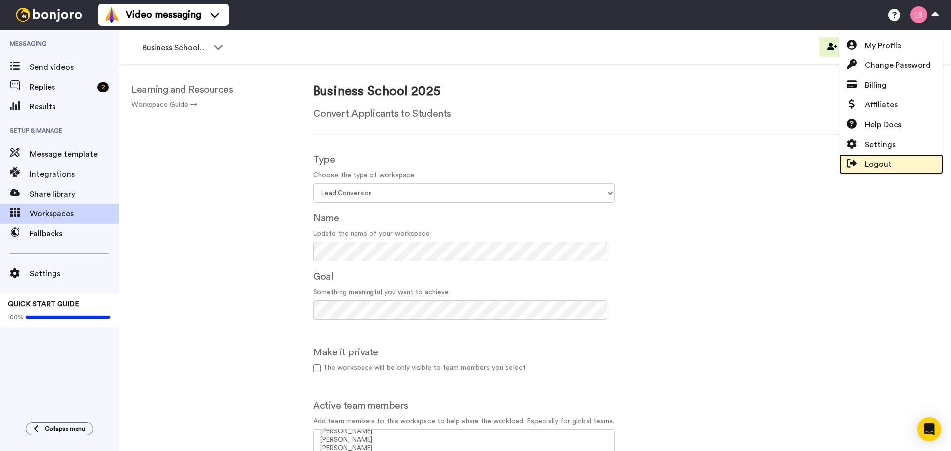
click at [896, 166] on link "Logout" at bounding box center [891, 165] width 104 height 20
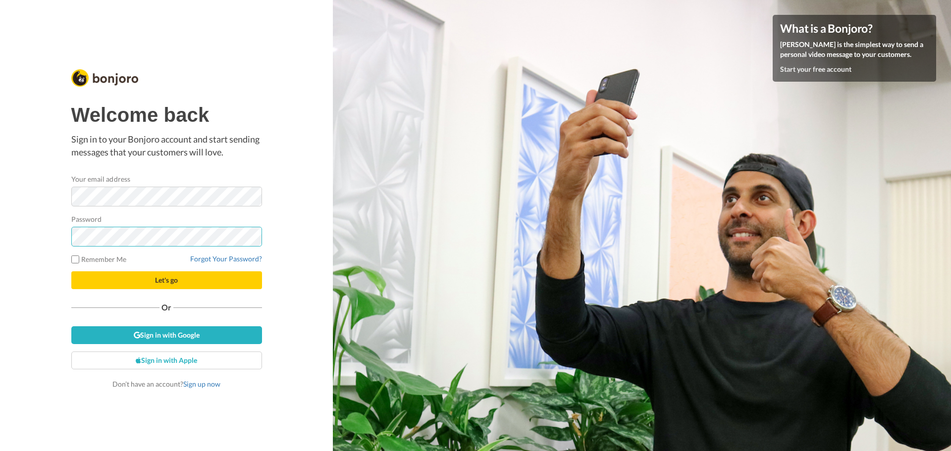
click at [71, 271] on button "Let's go" at bounding box center [166, 280] width 191 height 18
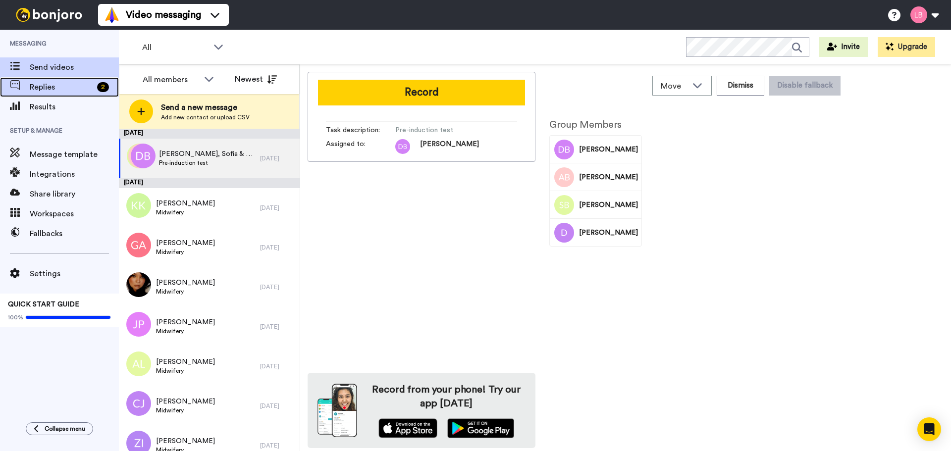
click at [86, 78] on div "Replies 2" at bounding box center [59, 87] width 119 height 20
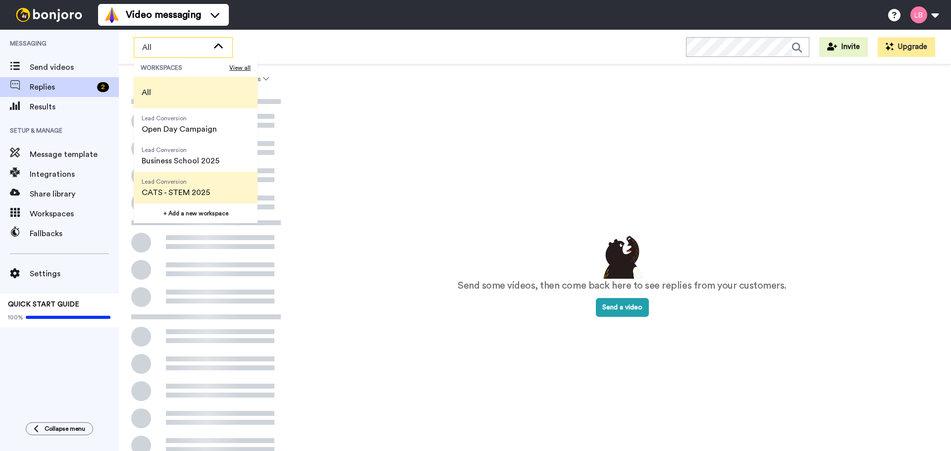
click at [181, 186] on span "Lead Conversion CATS - STEM 2025" at bounding box center [176, 188] width 84 height 32
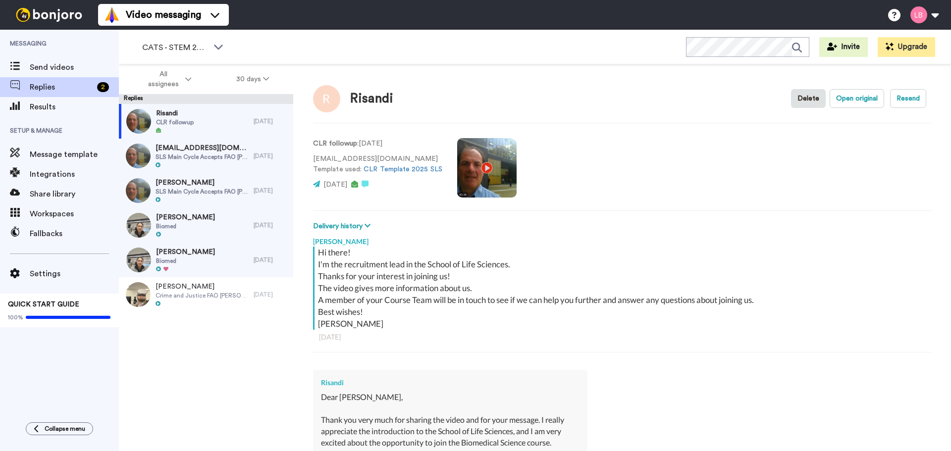
type textarea "x"
click at [44, 93] on span "Replies" at bounding box center [61, 87] width 63 height 12
click at [173, 46] on span "CATS - STEM 2025" at bounding box center [175, 48] width 66 height 12
click at [183, 50] on span "CATS - STEM 2025" at bounding box center [175, 48] width 66 height 12
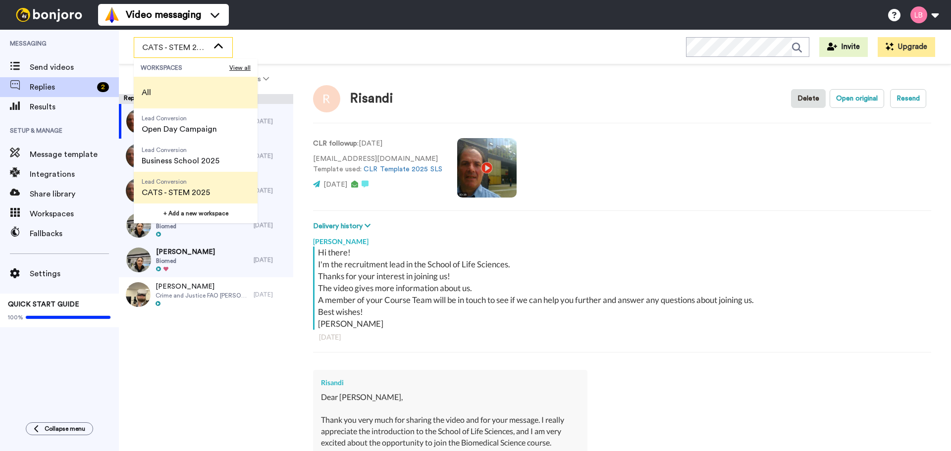
click at [172, 85] on li "All" at bounding box center [196, 93] width 124 height 32
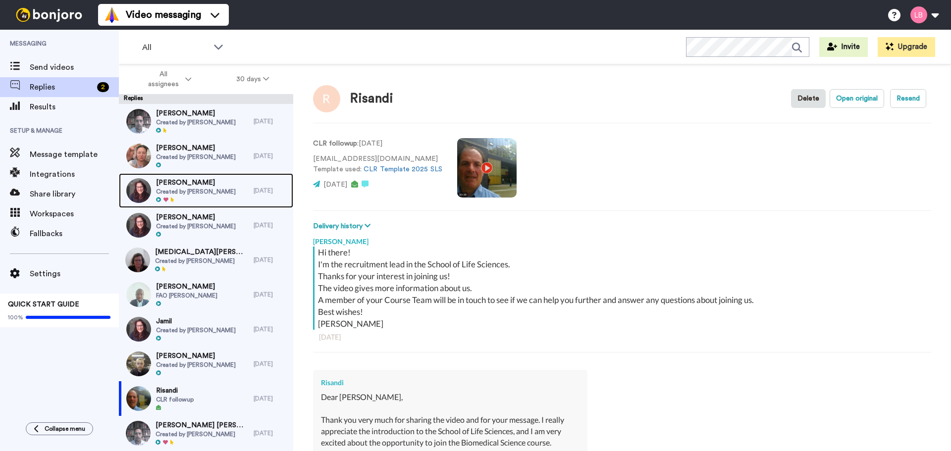
click at [204, 181] on span "[PERSON_NAME]" at bounding box center [196, 183] width 80 height 10
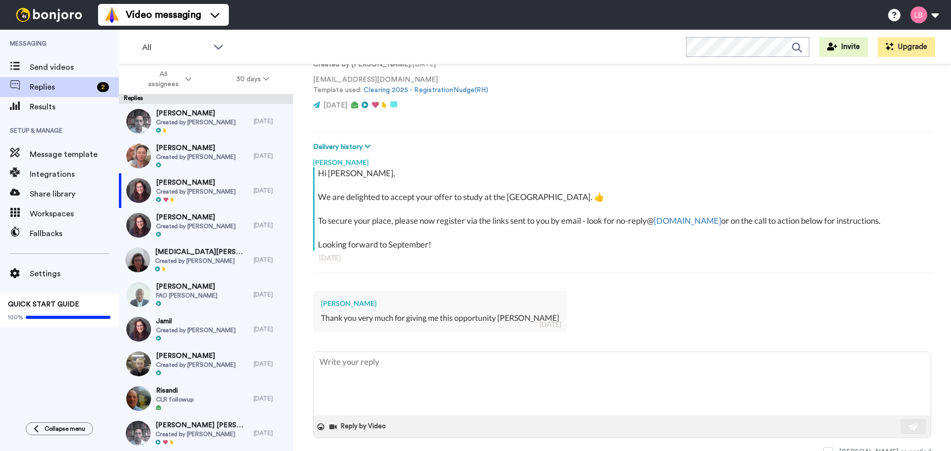
scroll to position [85, 0]
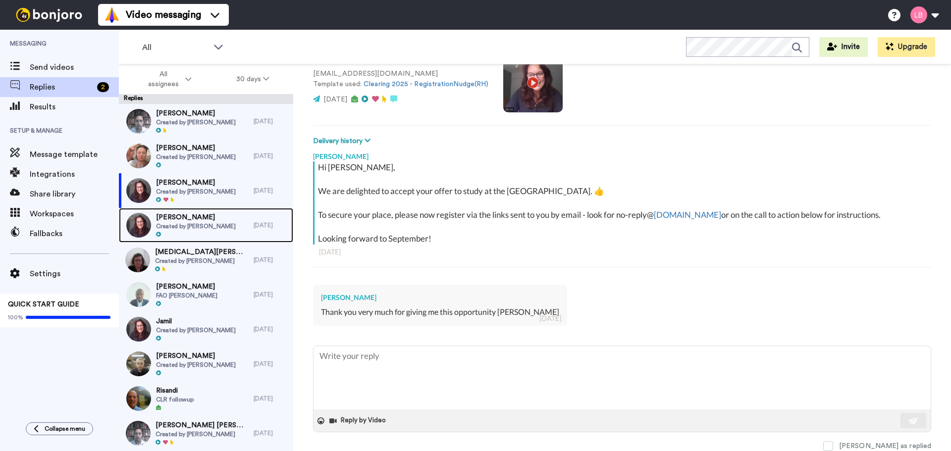
click at [189, 218] on span "[PERSON_NAME]" at bounding box center [196, 217] width 80 height 10
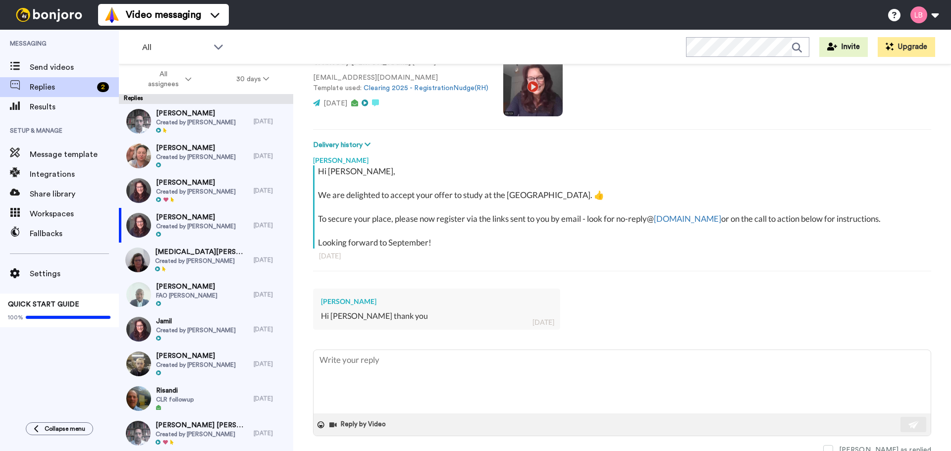
scroll to position [85, 0]
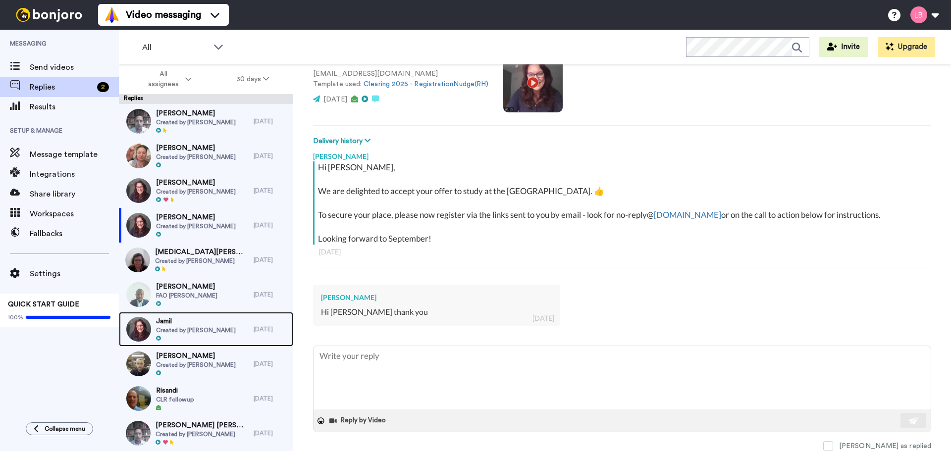
click at [196, 328] on span "Created by [PERSON_NAME]" at bounding box center [196, 330] width 80 height 8
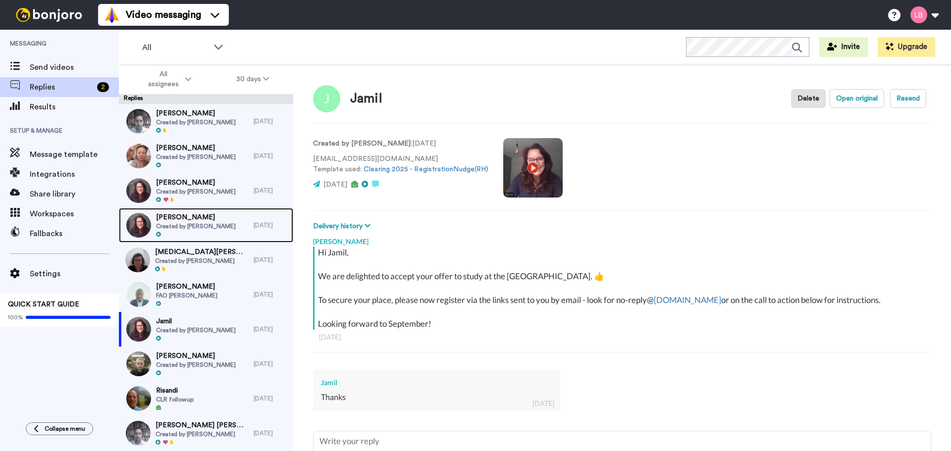
click at [201, 225] on span "Created by [PERSON_NAME]" at bounding box center [196, 226] width 80 height 8
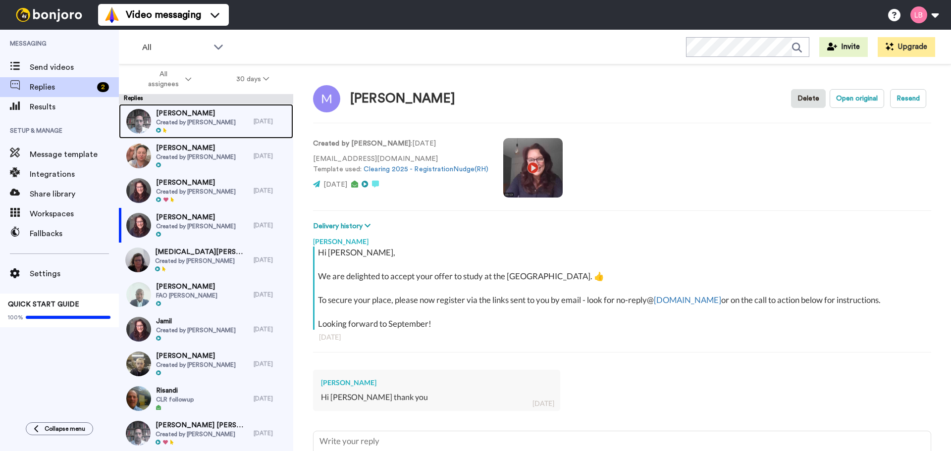
click at [204, 106] on div "Aktham Mudawi Created by Lee Smith-Dennis" at bounding box center [186, 121] width 135 height 35
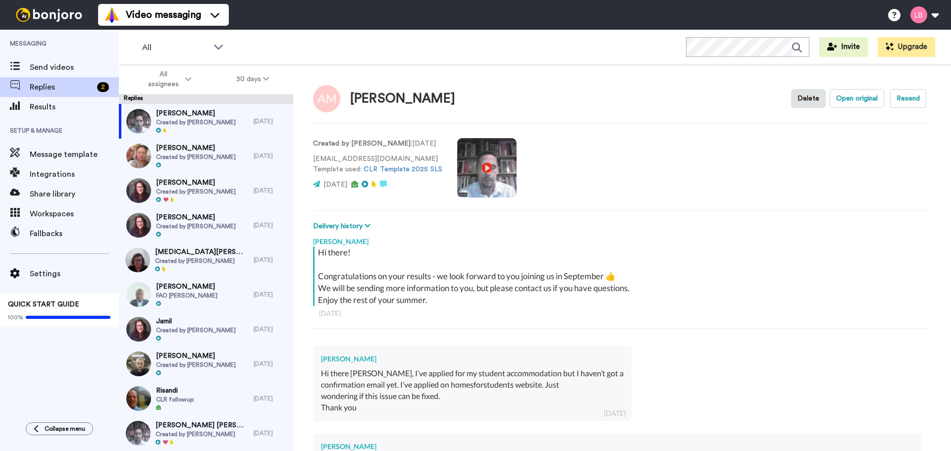
type textarea "x"
click at [47, 59] on div "Send videos" at bounding box center [59, 67] width 119 height 20
